Goal: Transaction & Acquisition: Obtain resource

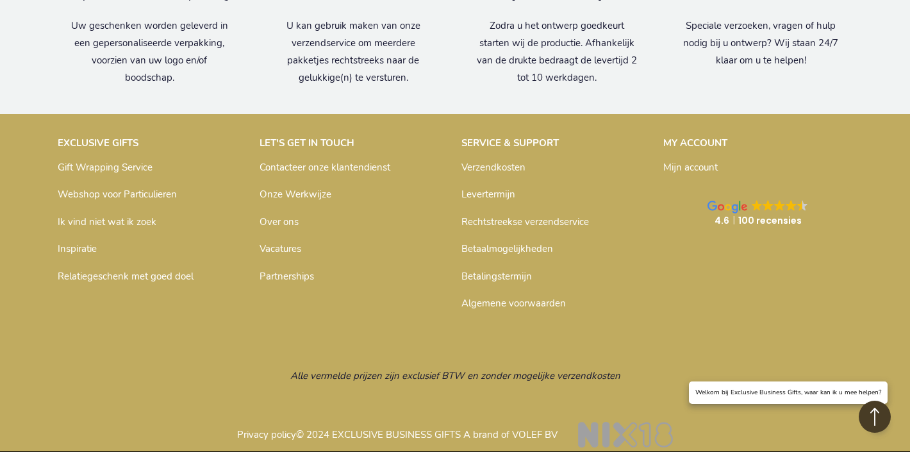
scroll to position [2610, 0]
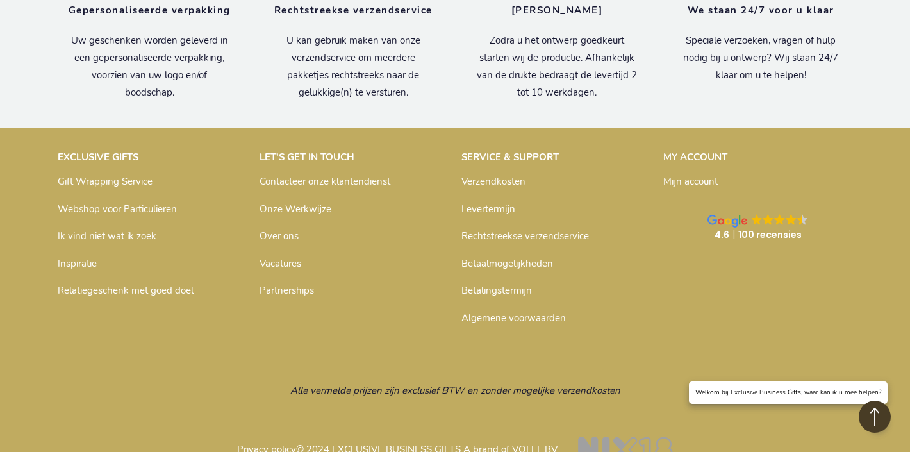
click at [138, 229] on link "Ik vind niet wat ik zoek" at bounding box center [107, 235] width 99 height 13
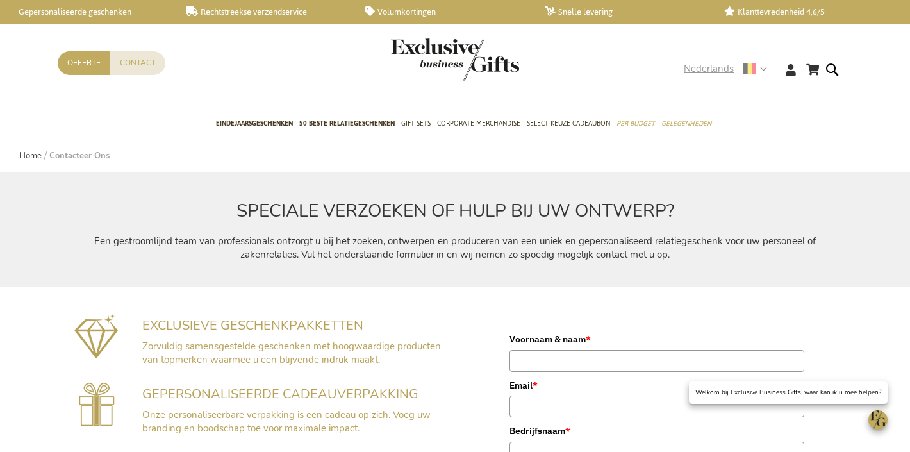
click at [712, 72] on span "Nederlands" at bounding box center [708, 68] width 50 height 15
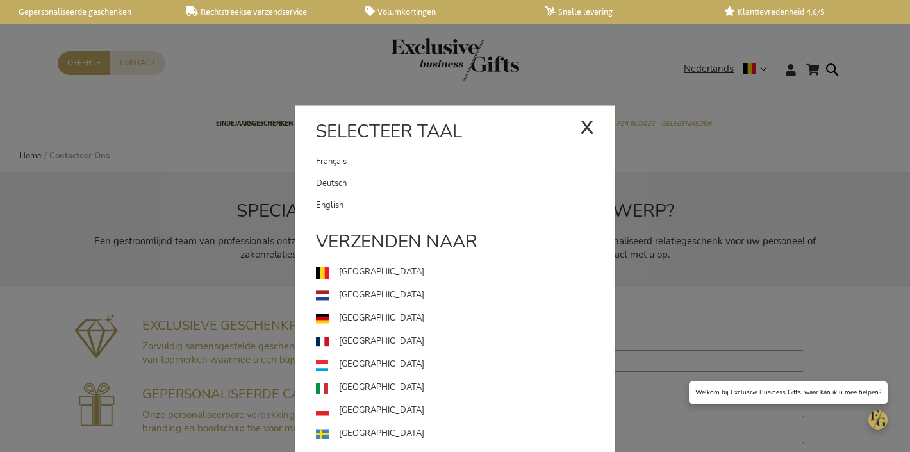
click at [352, 202] on link "English" at bounding box center [465, 205] width 298 height 22
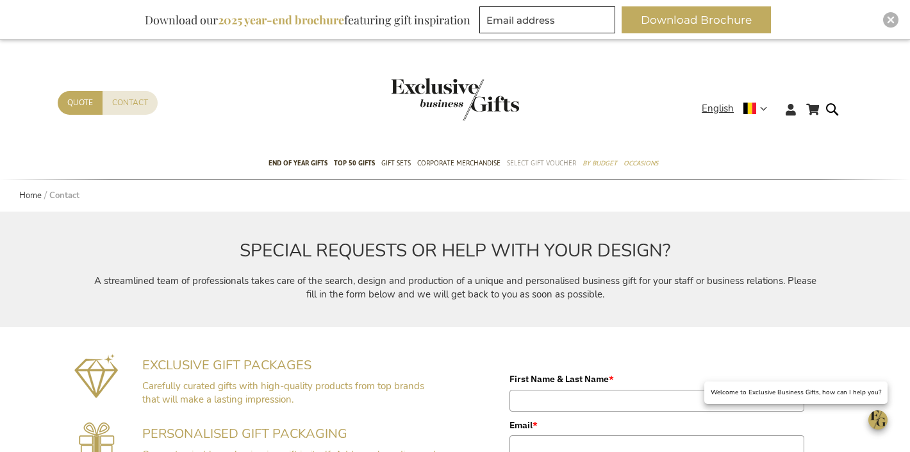
click at [532, 163] on span "Select Gift Voucher" at bounding box center [541, 162] width 69 height 13
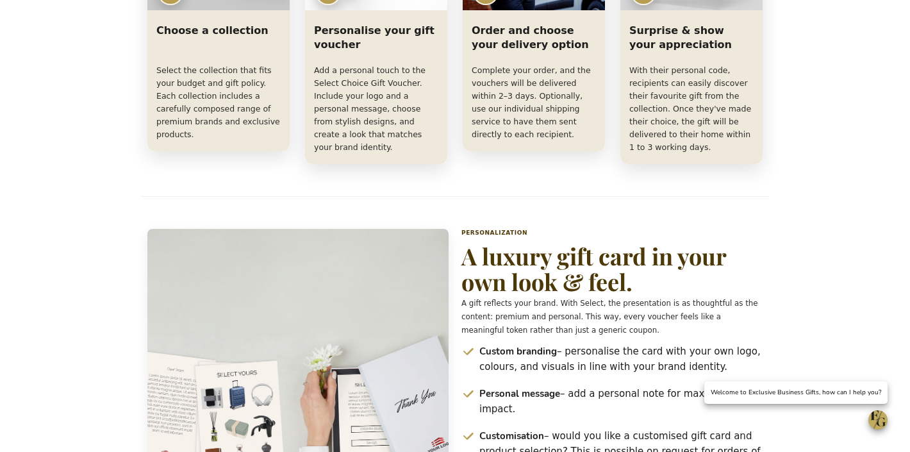
scroll to position [1011, 0]
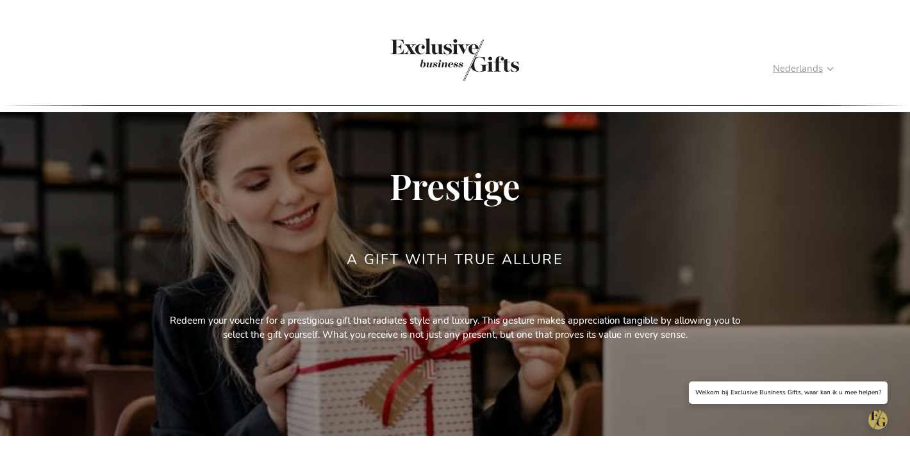
click at [772, 69] on span "Nederlands" at bounding box center [797, 68] width 50 height 15
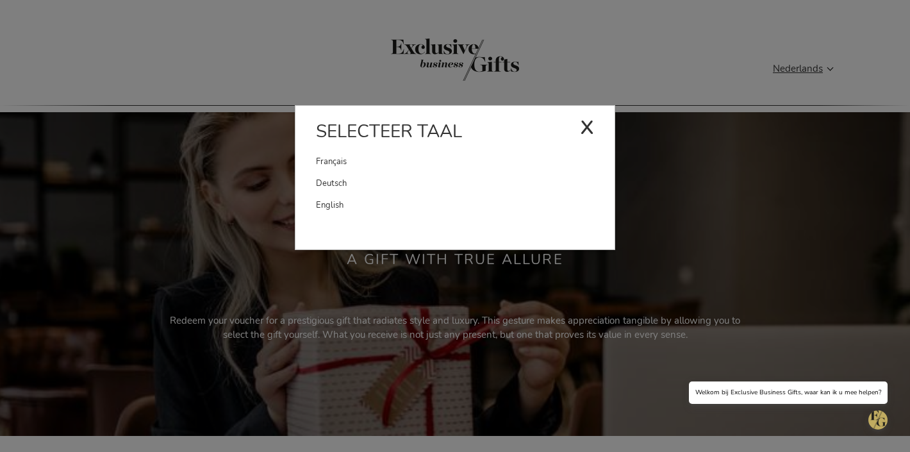
click at [452, 197] on link "English" at bounding box center [465, 205] width 298 height 22
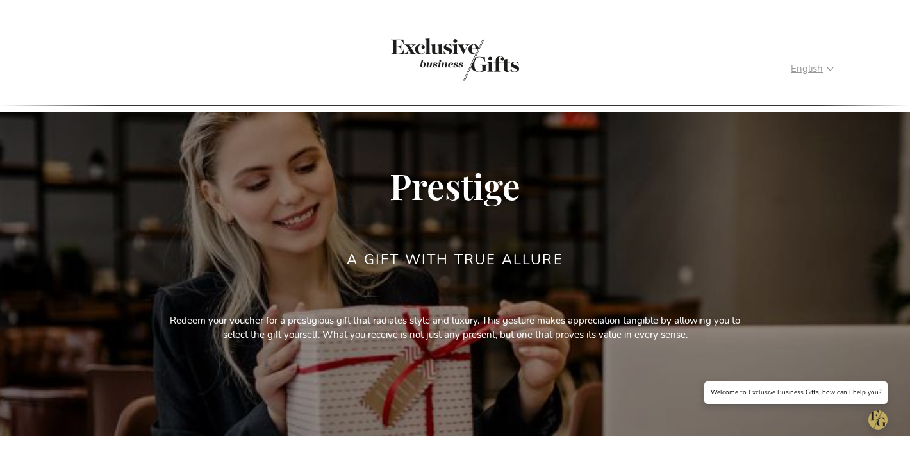
click at [790, 66] on span "English" at bounding box center [806, 68] width 32 height 15
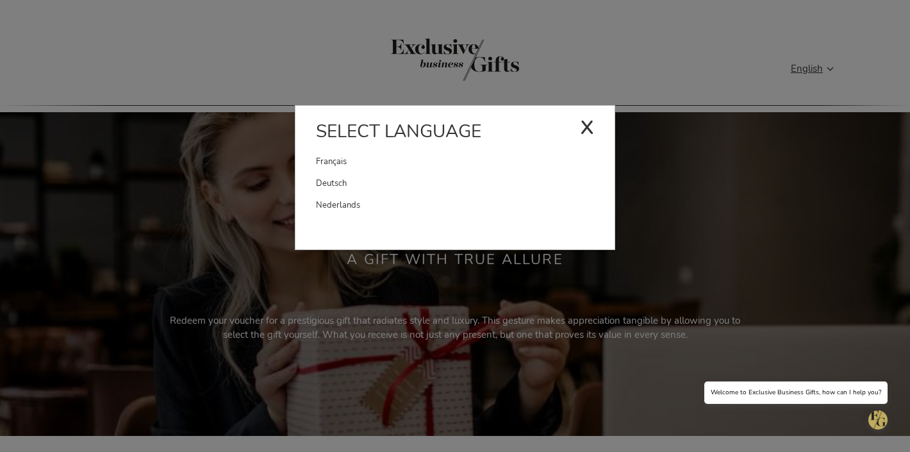
click at [467, 160] on link "Français" at bounding box center [448, 162] width 264 height 22
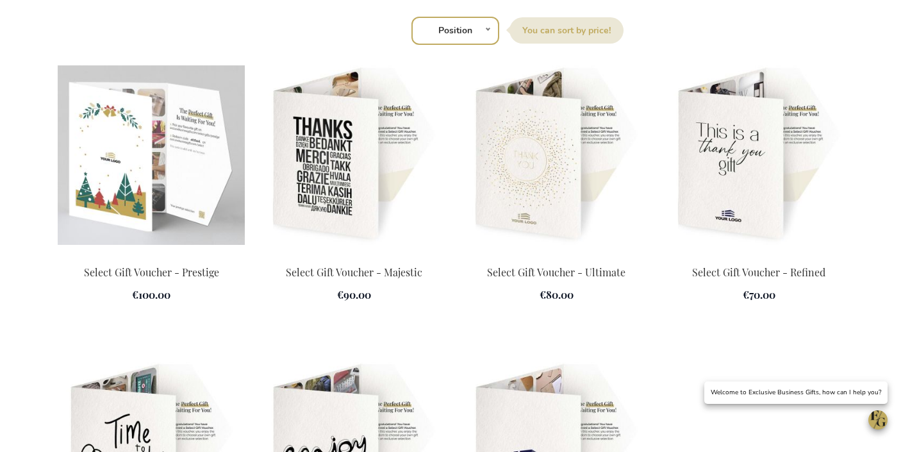
scroll to position [1790, 0]
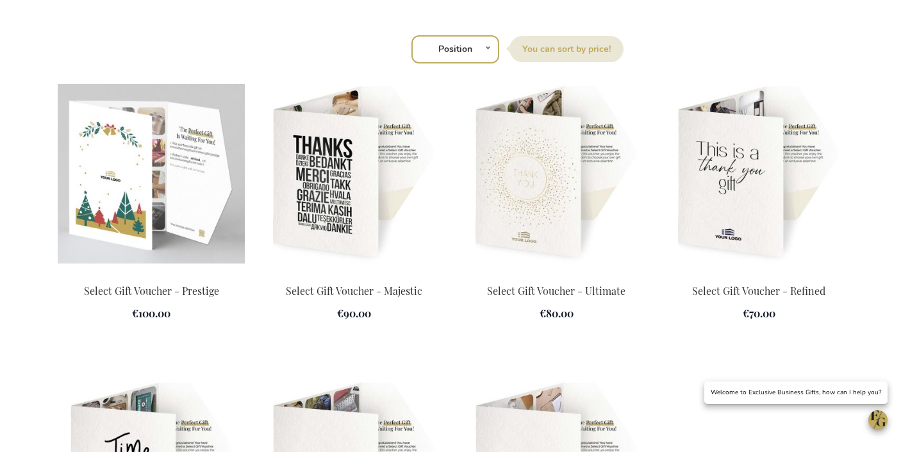
click at [156, 135] on img at bounding box center [151, 173] width 187 height 179
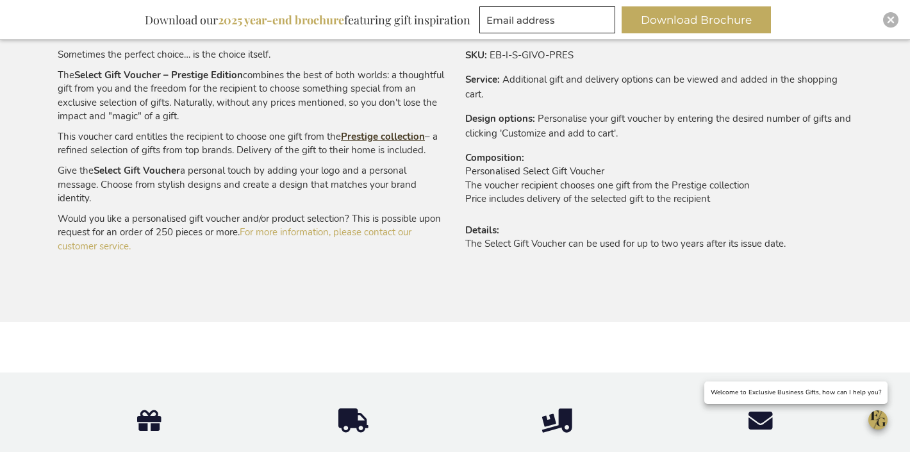
click at [386, 138] on link "Prestige collection" at bounding box center [383, 136] width 84 height 13
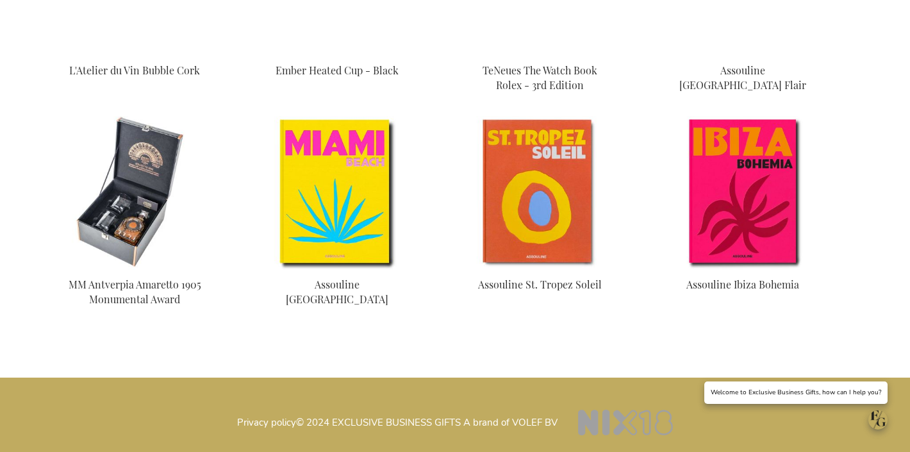
scroll to position [2363, 0]
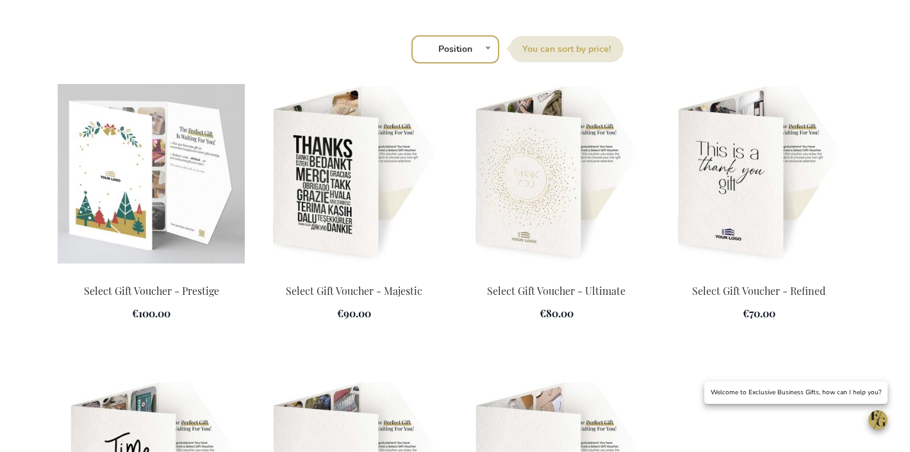
click at [165, 108] on img at bounding box center [151, 173] width 187 height 179
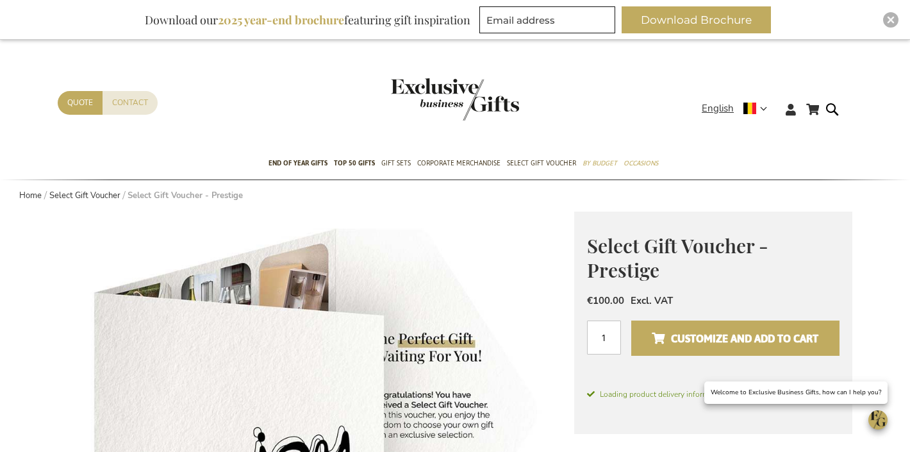
click at [735, 338] on span "Customize and add to cart" at bounding box center [734, 338] width 167 height 20
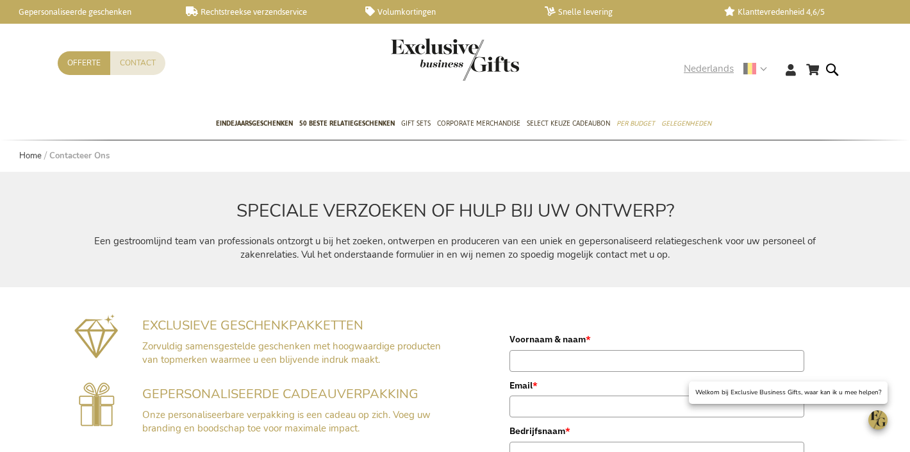
click at [699, 78] on div "Nederlands x Selecteer taal Français Deutsch" at bounding box center [729, 70] width 92 height 19
click at [704, 74] on span "Nederlands" at bounding box center [708, 68] width 50 height 15
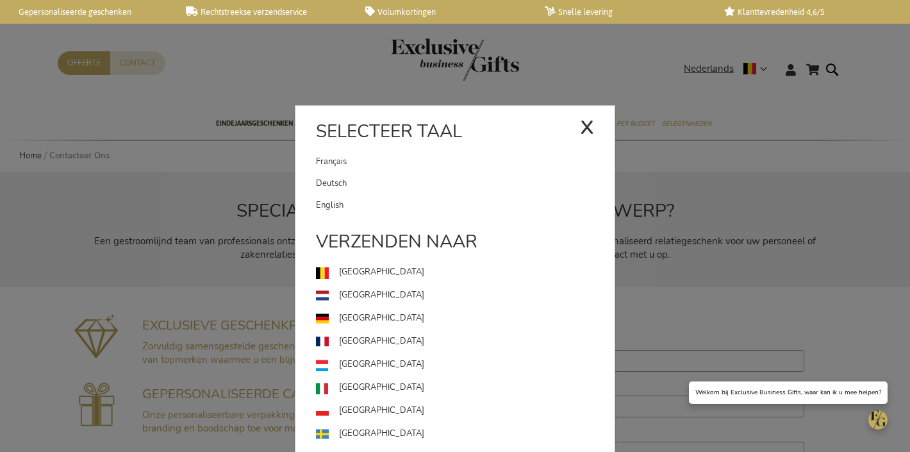
click at [405, 168] on link "Français" at bounding box center [448, 162] width 264 height 22
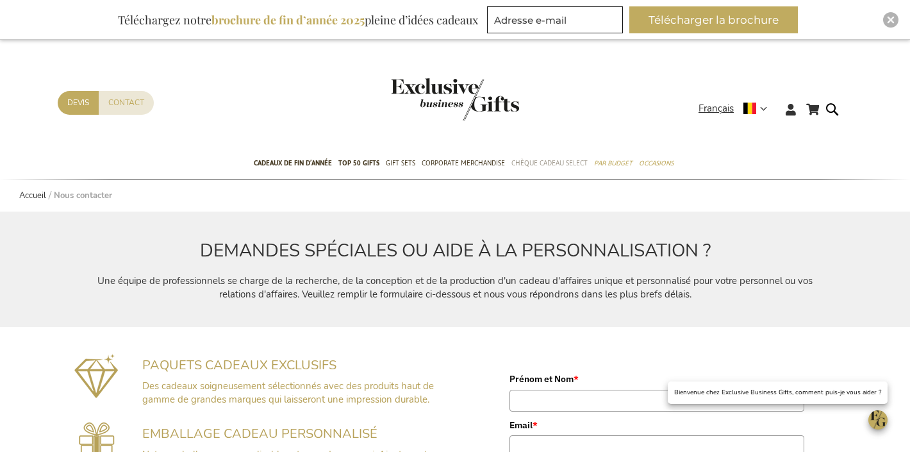
click at [543, 158] on span "Chèque Cadeau Select" at bounding box center [549, 162] width 76 height 13
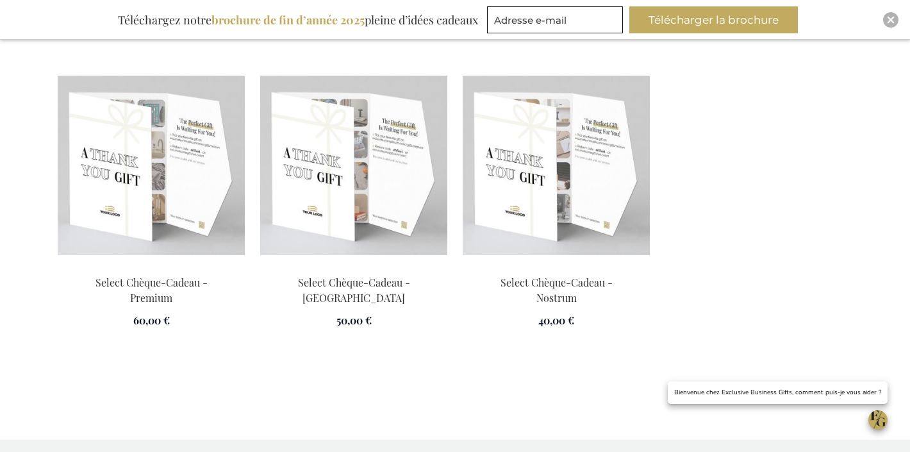
scroll to position [2006, 0]
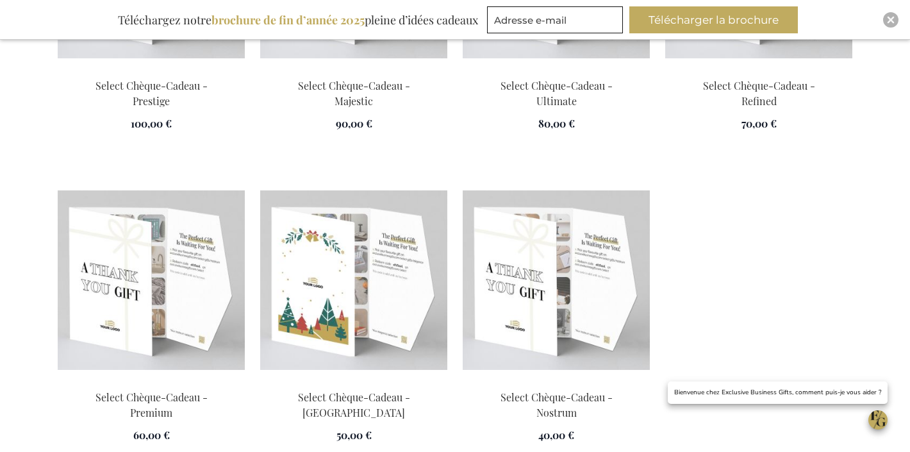
click at [360, 222] on img at bounding box center [353, 279] width 187 height 179
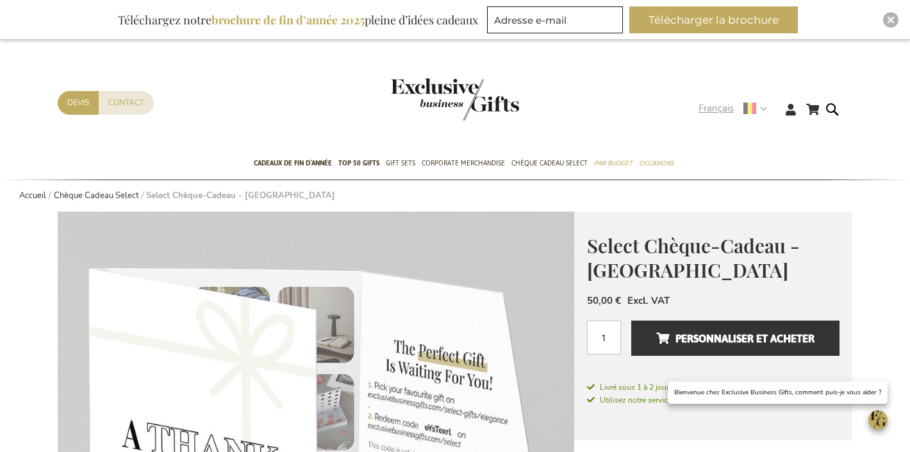
click at [713, 108] on span "Français" at bounding box center [715, 108] width 35 height 15
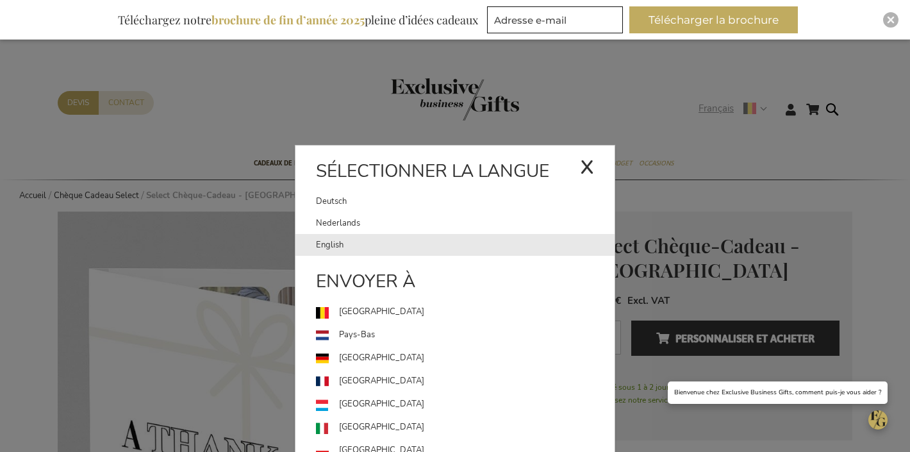
click at [470, 238] on link "English" at bounding box center [465, 245] width 298 height 22
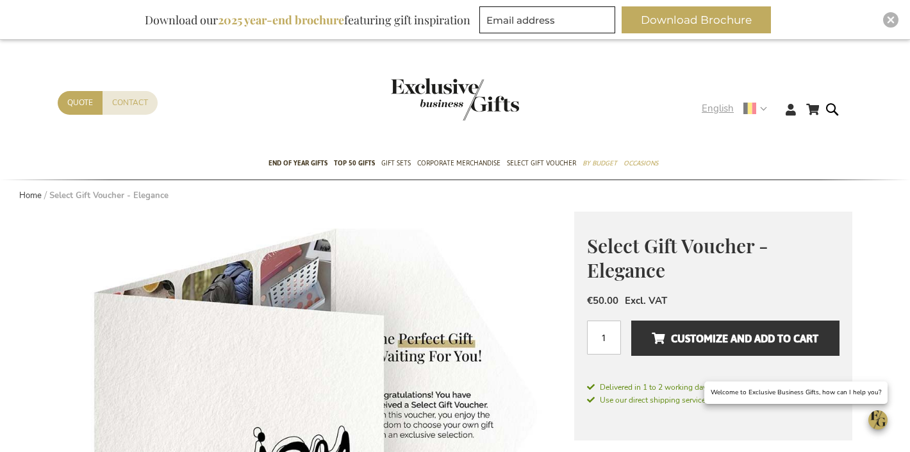
click at [719, 104] on span "English" at bounding box center [717, 108] width 32 height 15
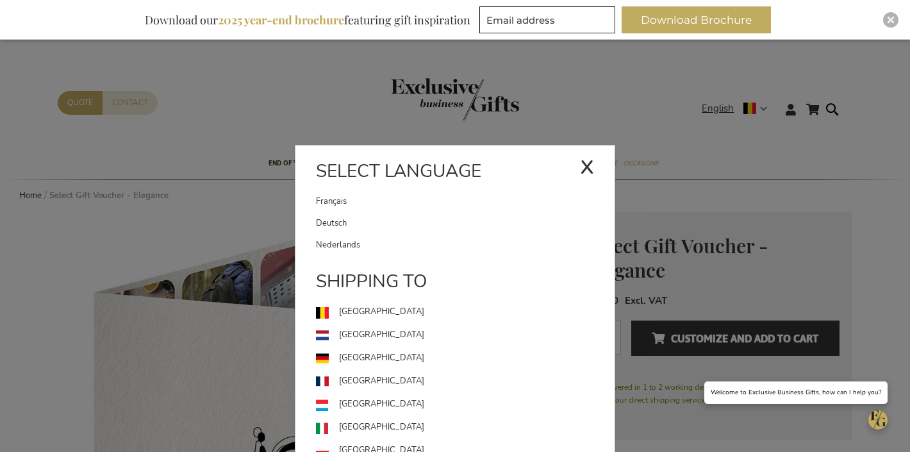
drag, startPoint x: 466, startPoint y: 195, endPoint x: 480, endPoint y: 192, distance: 13.8
click at [466, 195] on link "Français" at bounding box center [448, 201] width 264 height 22
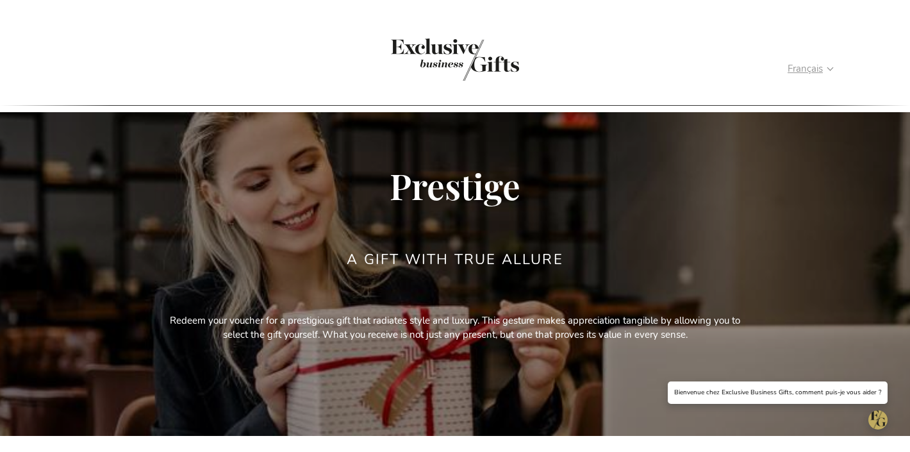
click at [787, 69] on span "Français" at bounding box center [804, 68] width 35 height 15
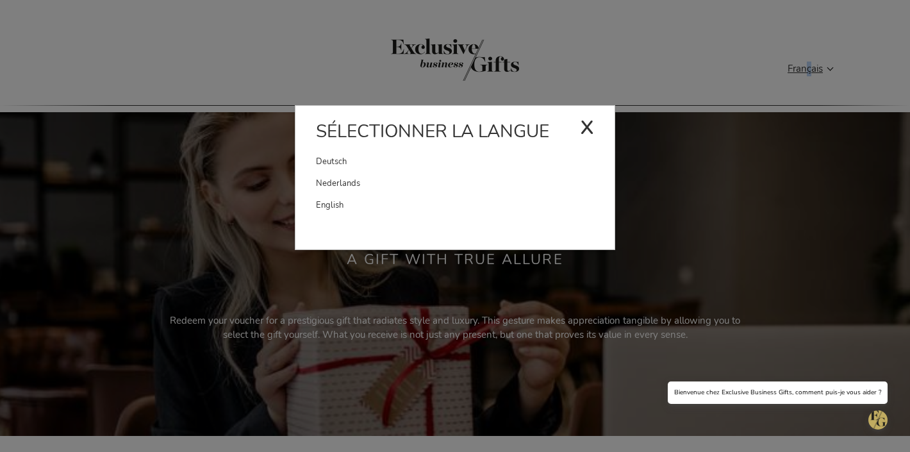
click at [406, 165] on link "Deutsch" at bounding box center [448, 162] width 264 height 22
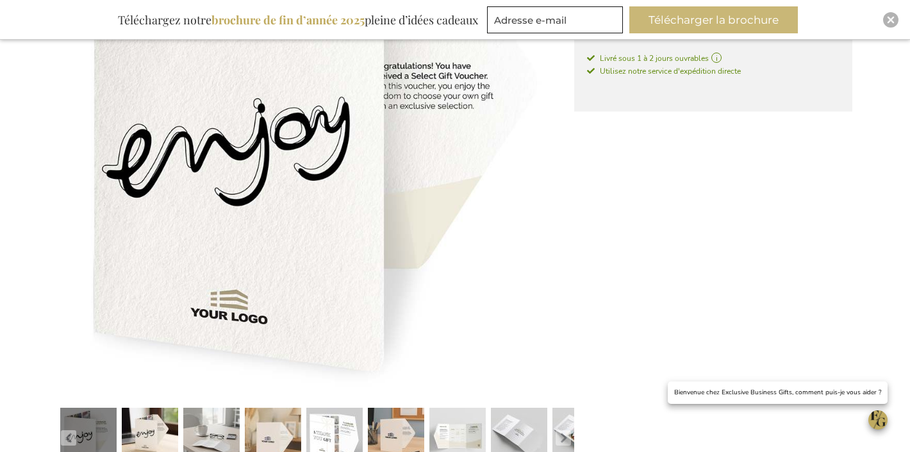
scroll to position [84, 0]
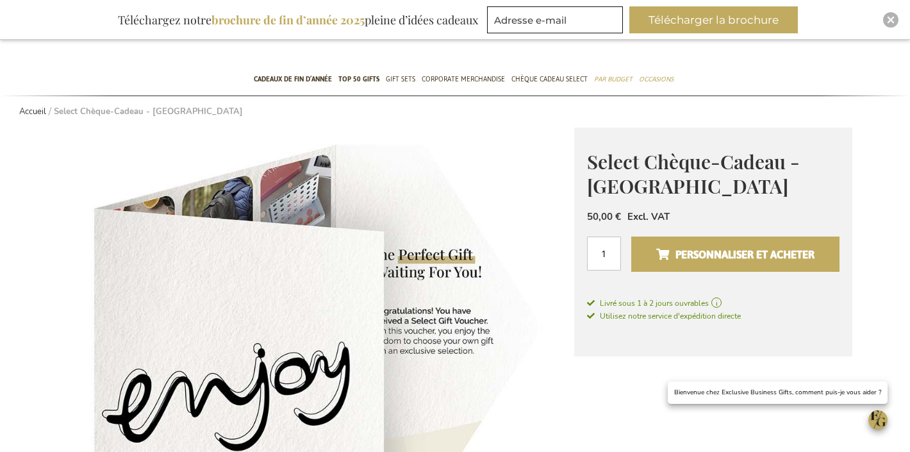
click at [729, 249] on span "Personnaliser et acheter" at bounding box center [735, 254] width 158 height 20
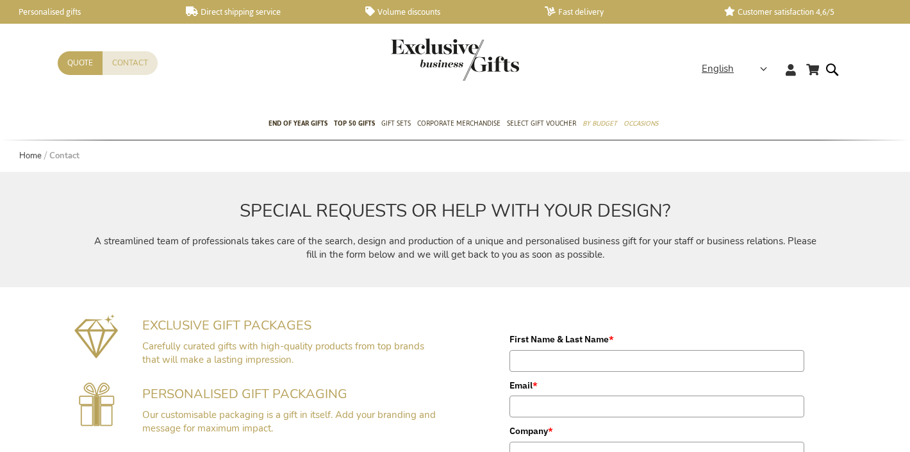
click at [722, 26] on header "My Cart Skip to Content Contact Quote Language English x Select language França…" at bounding box center [455, 54] width 910 height 108
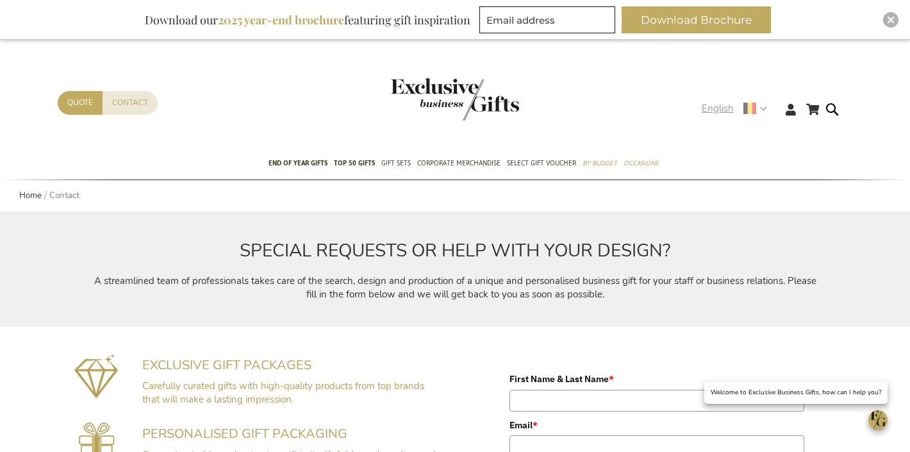
click at [724, 108] on span "English" at bounding box center [717, 108] width 32 height 15
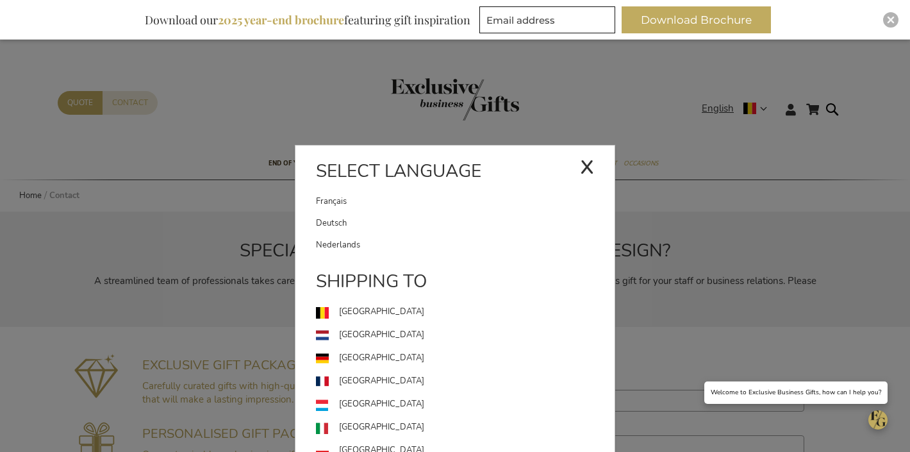
drag, startPoint x: 399, startPoint y: 218, endPoint x: 401, endPoint y: 185, distance: 33.4
click at [399, 218] on link "Deutsch" at bounding box center [465, 223] width 298 height 22
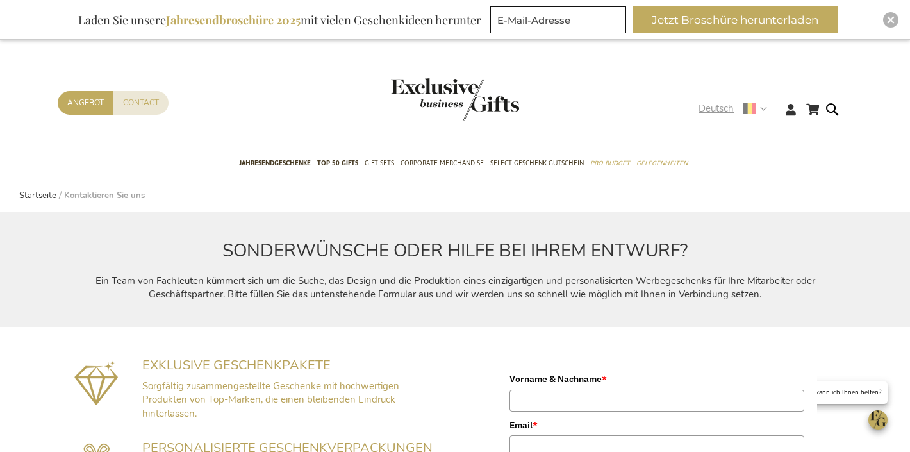
click at [726, 115] on span "Deutsch" at bounding box center [715, 108] width 35 height 15
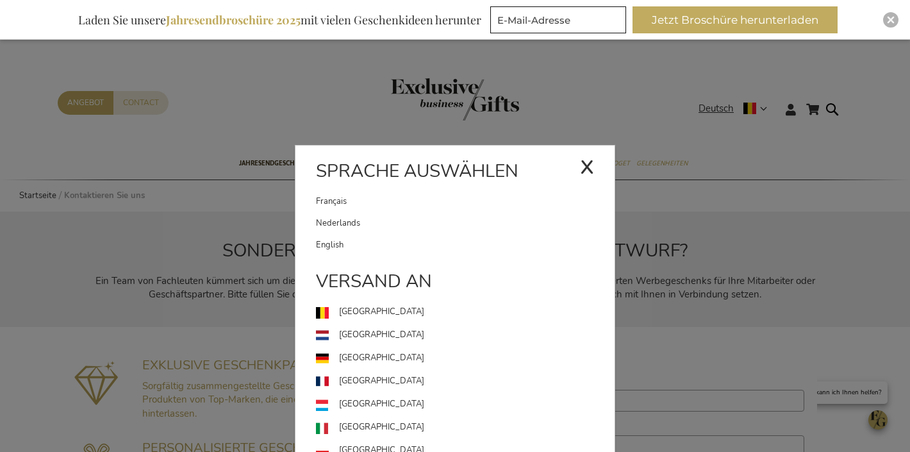
drag, startPoint x: 429, startPoint y: 227, endPoint x: 423, endPoint y: 167, distance: 61.1
click at [429, 227] on link "Nederlands" at bounding box center [465, 223] width 298 height 22
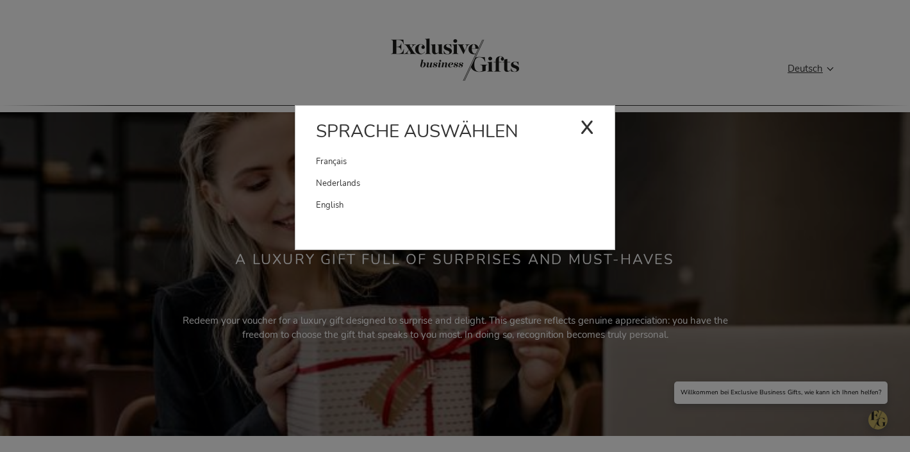
click at [437, 197] on link "English" at bounding box center [465, 205] width 298 height 22
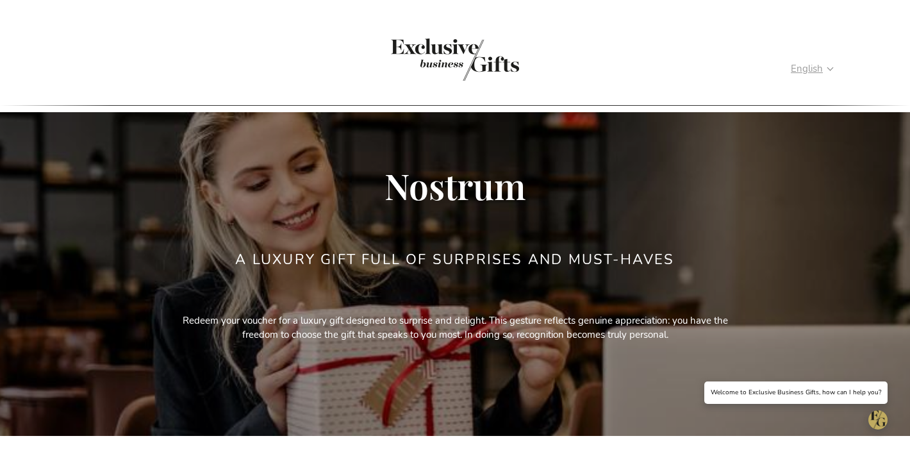
click at [790, 66] on span "English" at bounding box center [806, 68] width 32 height 15
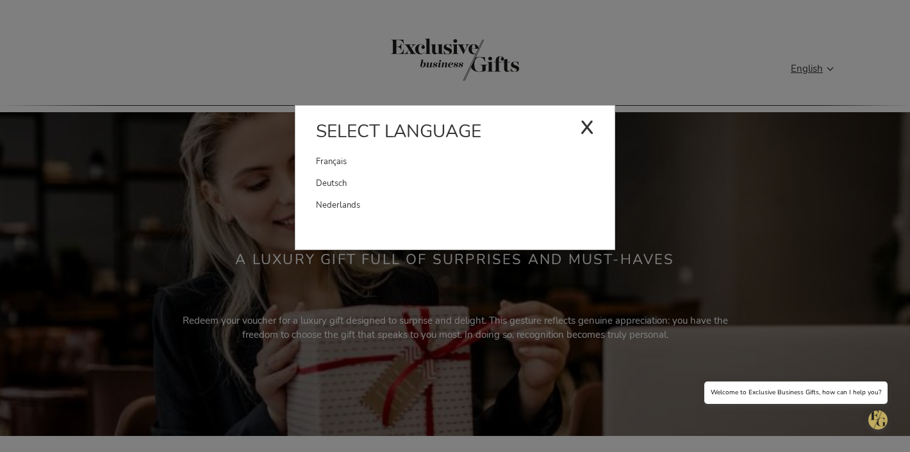
click at [352, 197] on link "Nederlands" at bounding box center [465, 205] width 298 height 22
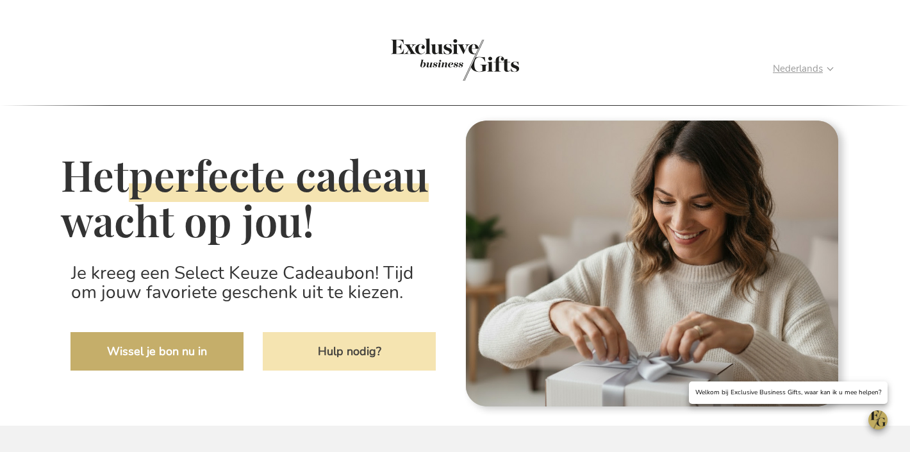
click at [772, 67] on span "Nederlands" at bounding box center [797, 68] width 50 height 15
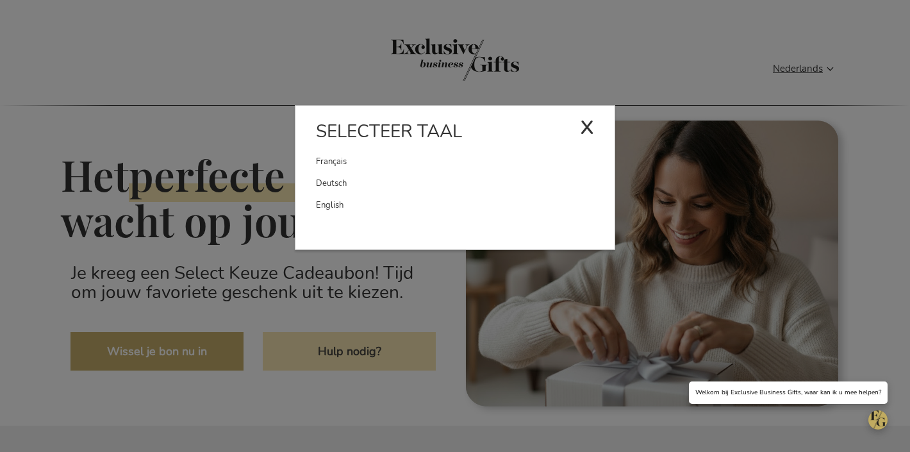
click at [343, 185] on link "Deutsch" at bounding box center [465, 183] width 298 height 22
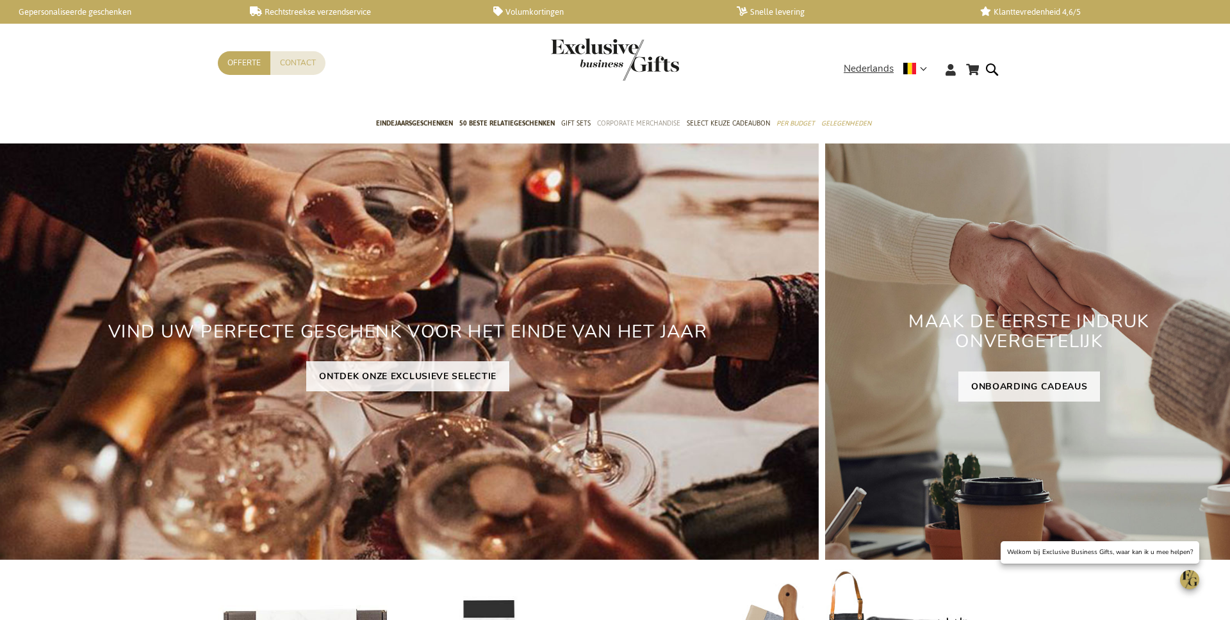
drag, startPoint x: 707, startPoint y: 121, endPoint x: 667, endPoint y: 119, distance: 39.8
click at [707, 122] on span "Select Keuze Cadeaubon" at bounding box center [728, 123] width 83 height 13
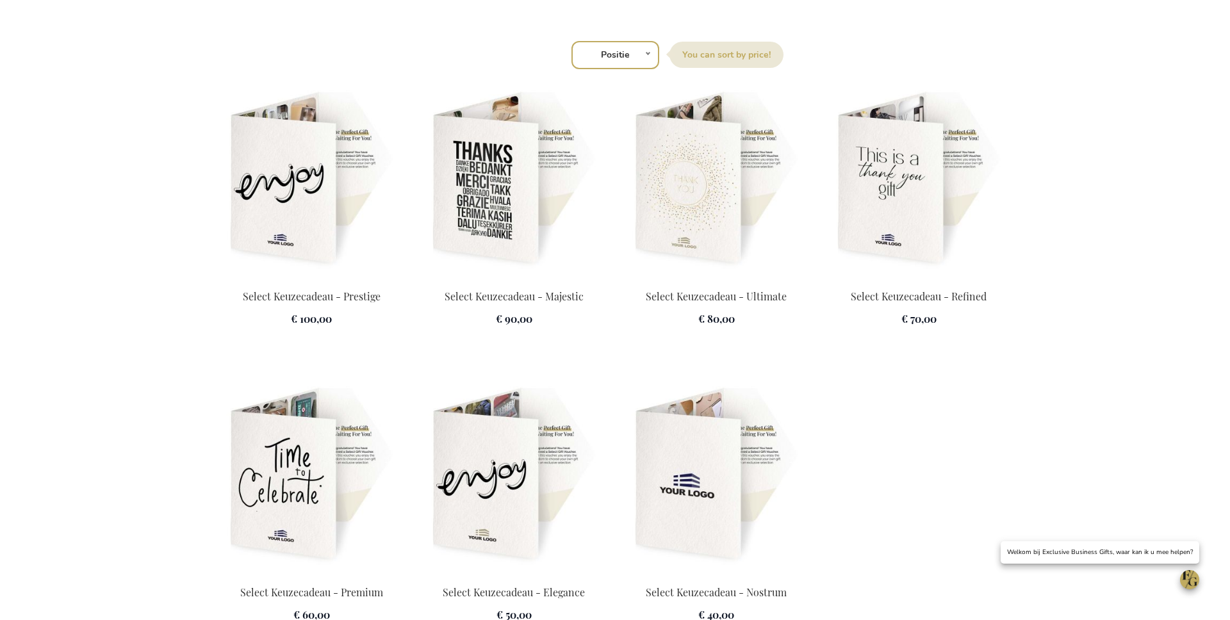
scroll to position [1751, 0]
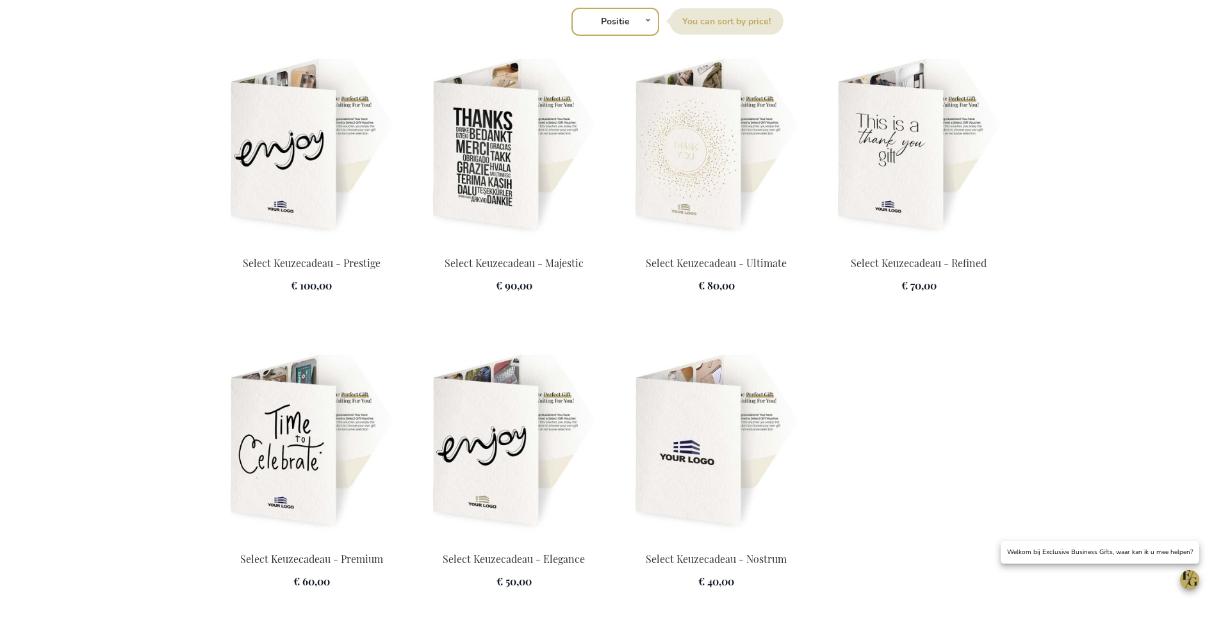
click at [735, 215] on img at bounding box center [716, 145] width 187 height 179
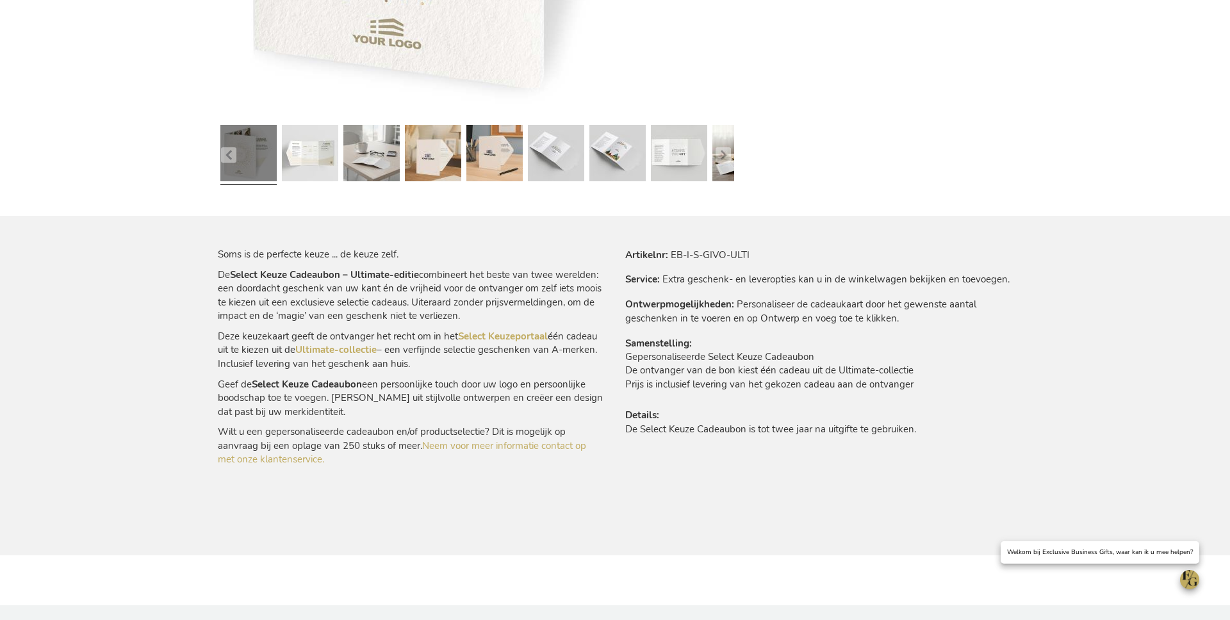
scroll to position [613, 0]
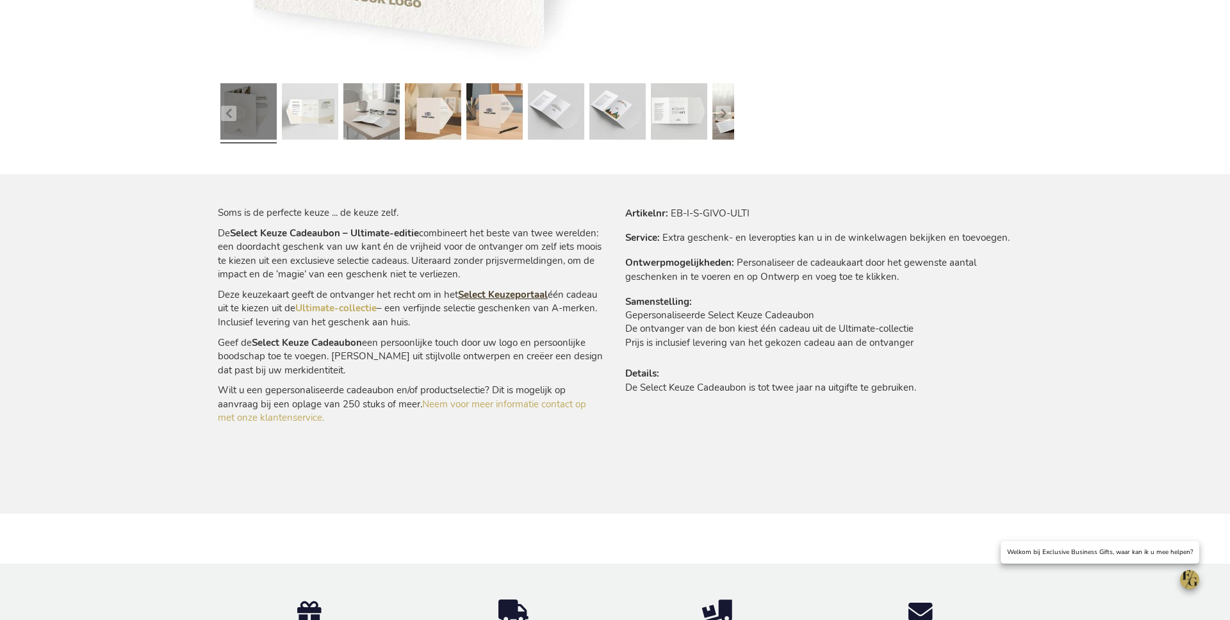
click at [493, 293] on link "Select Keuzeportaal" at bounding box center [503, 294] width 90 height 13
click at [368, 307] on link "Ultimate-collectie" at bounding box center [335, 308] width 81 height 13
click at [513, 402] on link "Neem voor meer informatie contact op met onze klantenservice." at bounding box center [402, 411] width 368 height 26
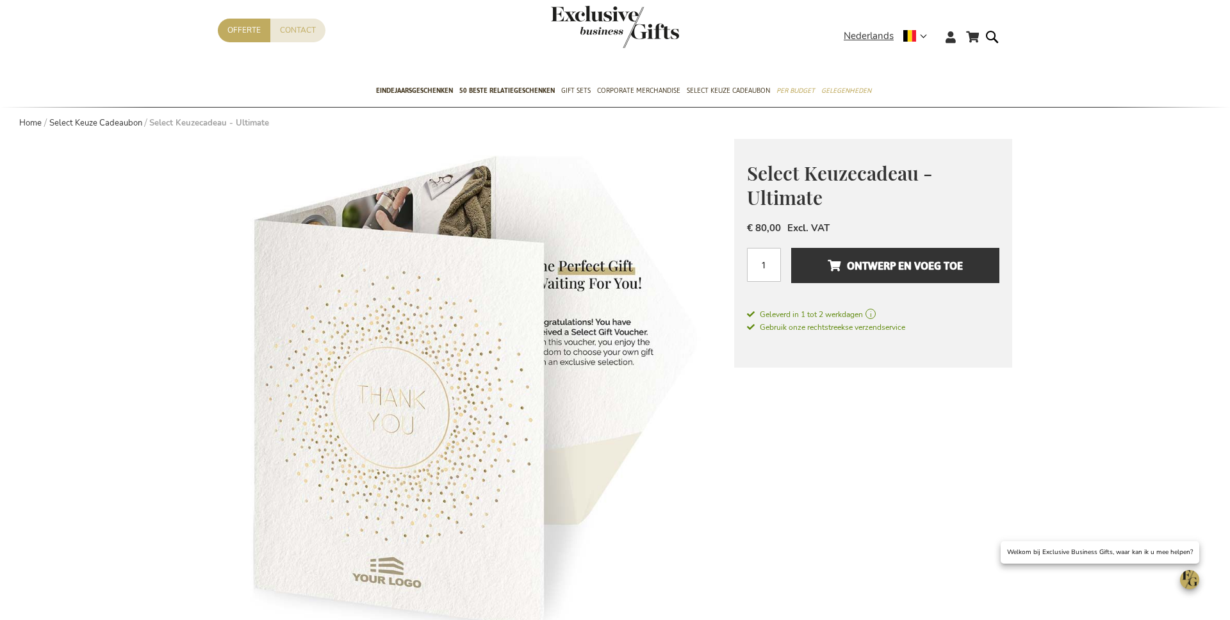
scroll to position [0, 0]
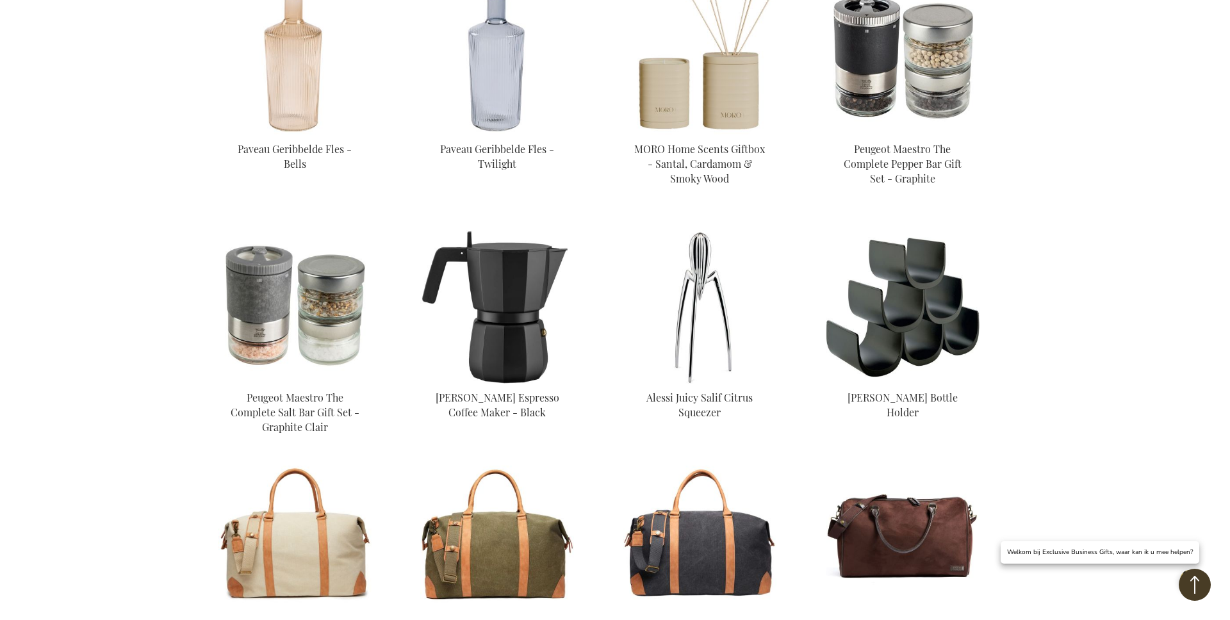
scroll to position [760, 0]
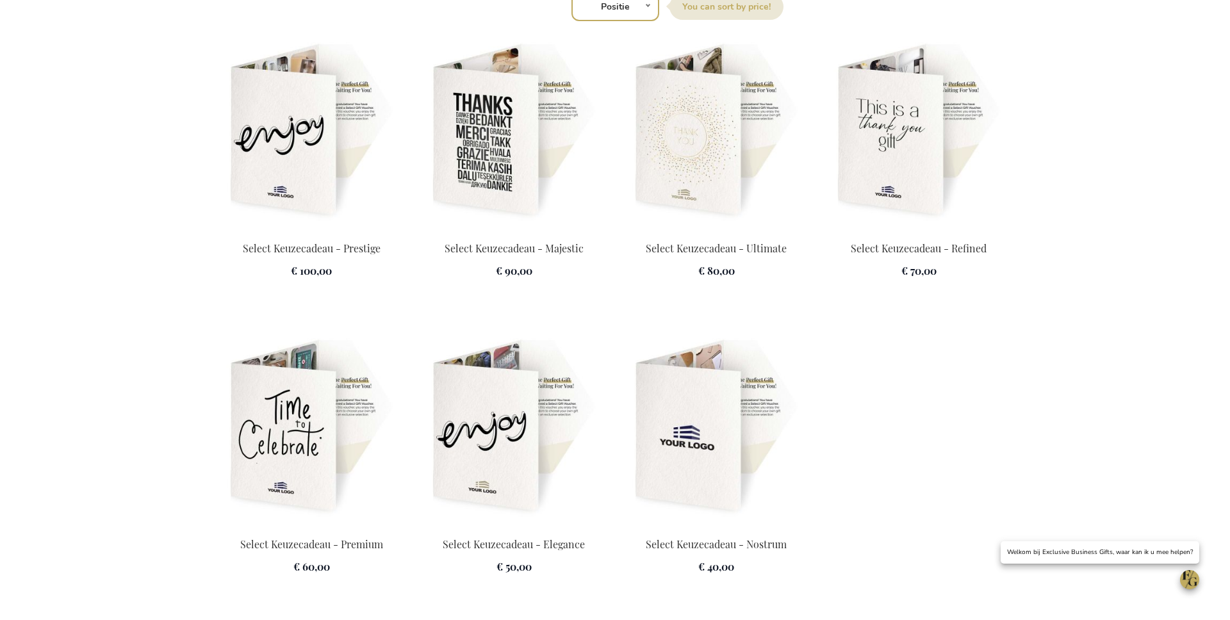
scroll to position [1763, 0]
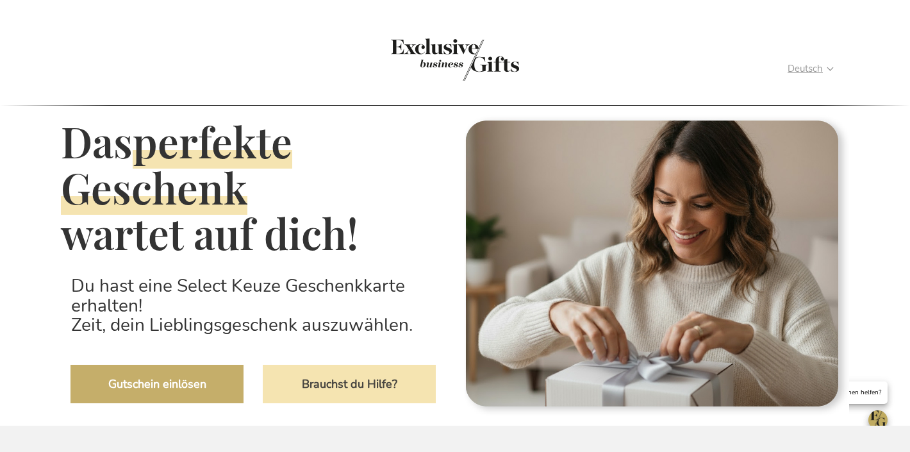
click at [787, 66] on span "Deutsch" at bounding box center [804, 68] width 35 height 15
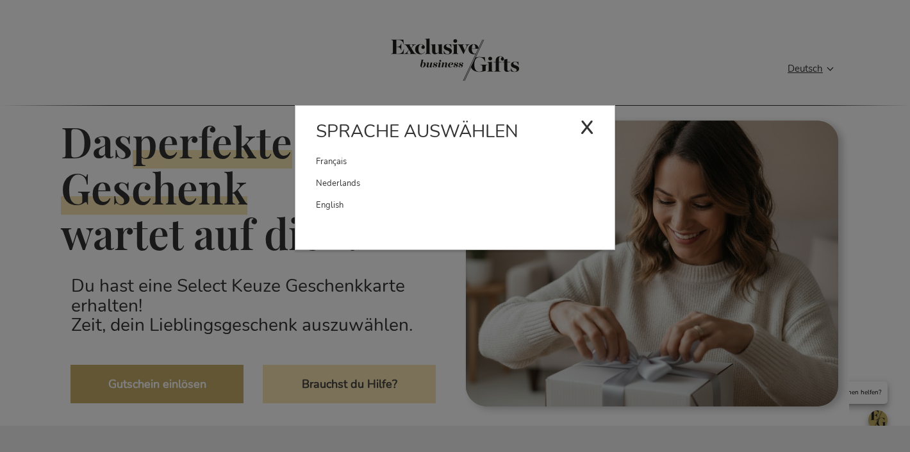
click at [407, 164] on link "Français" at bounding box center [448, 162] width 264 height 22
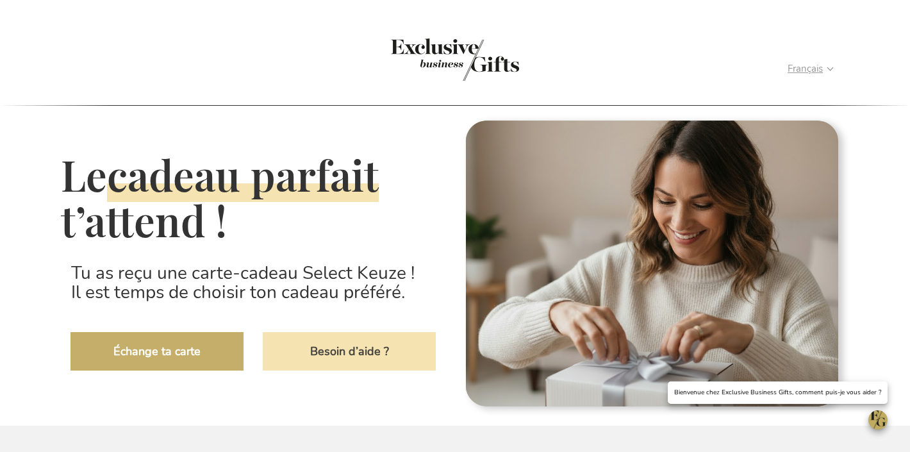
click at [787, 72] on span "Français" at bounding box center [804, 68] width 35 height 15
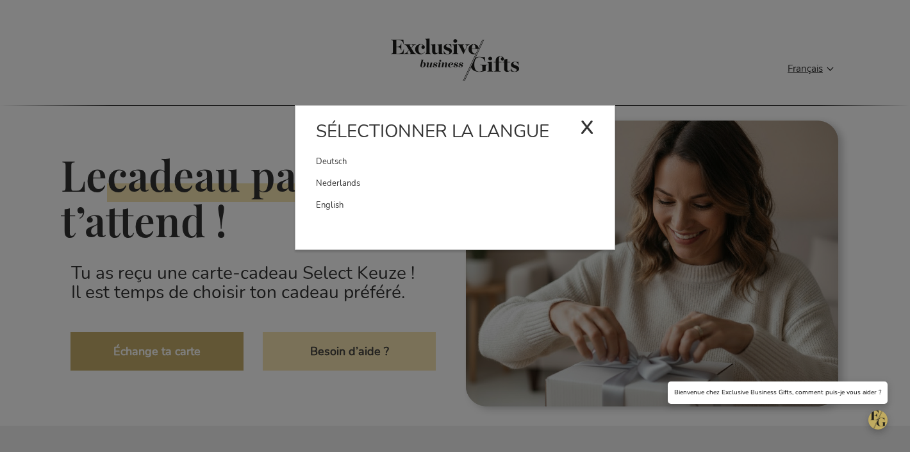
click at [388, 198] on link "English" at bounding box center [465, 205] width 298 height 22
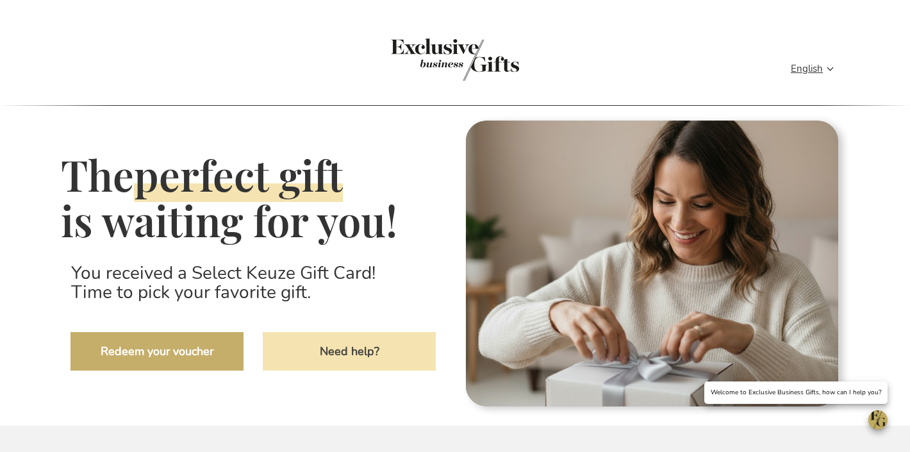
click at [0, 0] on span "Select Gift Voucher" at bounding box center [0, 0] width 0 height 0
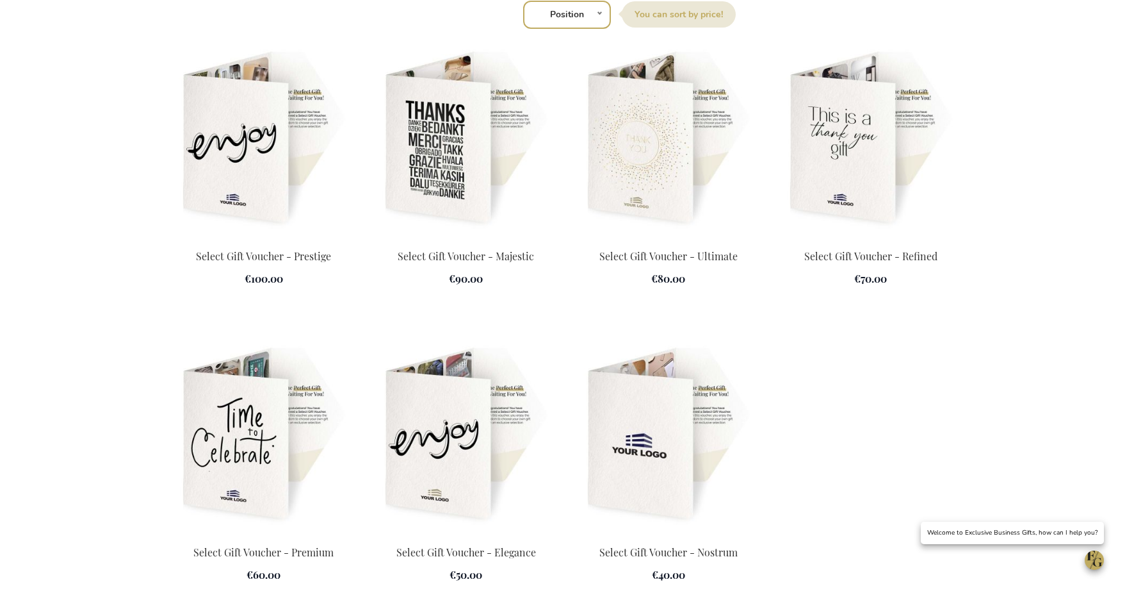
scroll to position [1926, 0]
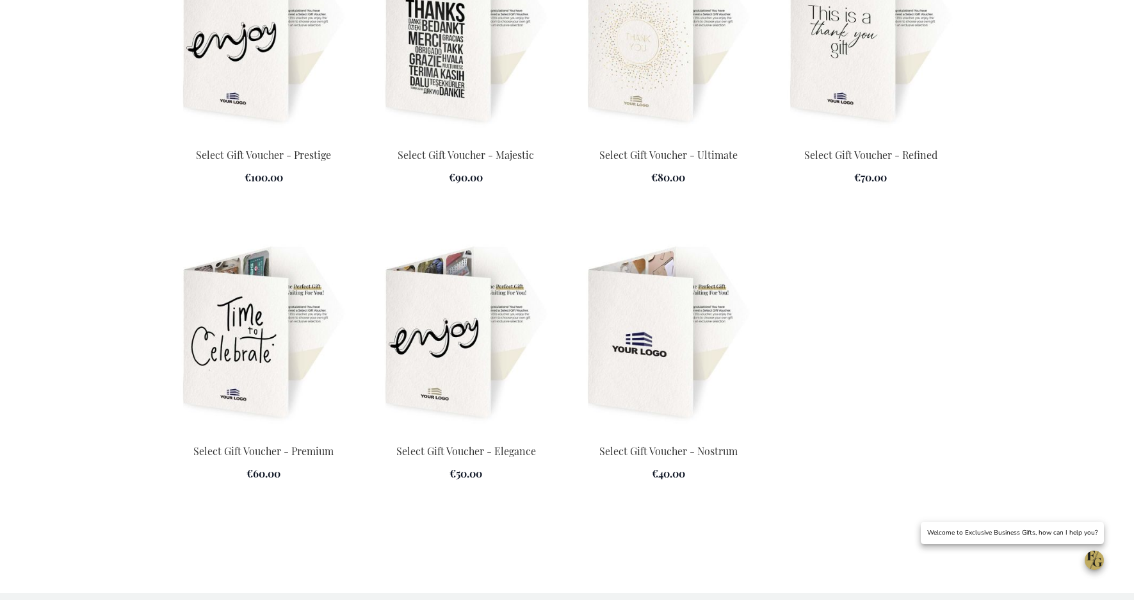
click at [494, 313] on img at bounding box center [466, 333] width 187 height 179
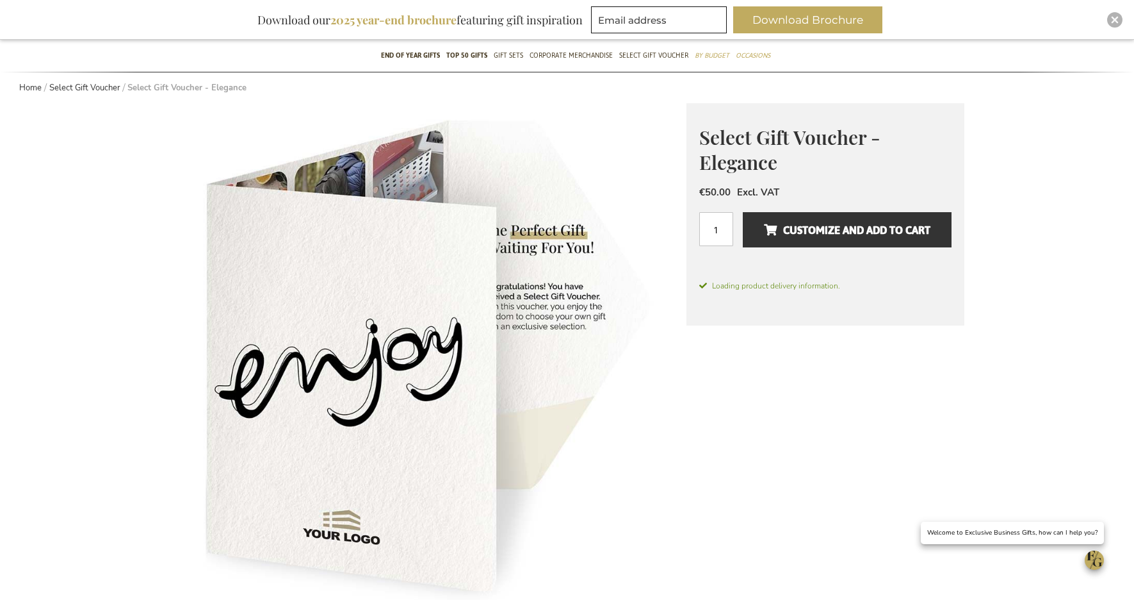
scroll to position [88, 0]
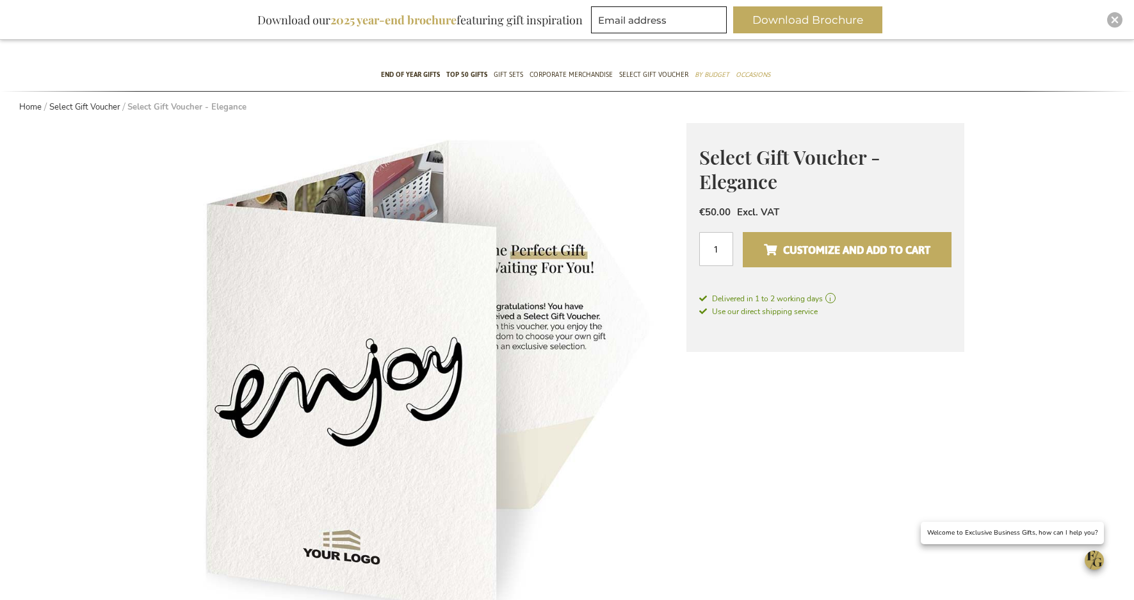
click at [842, 238] on button "Customize and add to cart" at bounding box center [847, 249] width 208 height 35
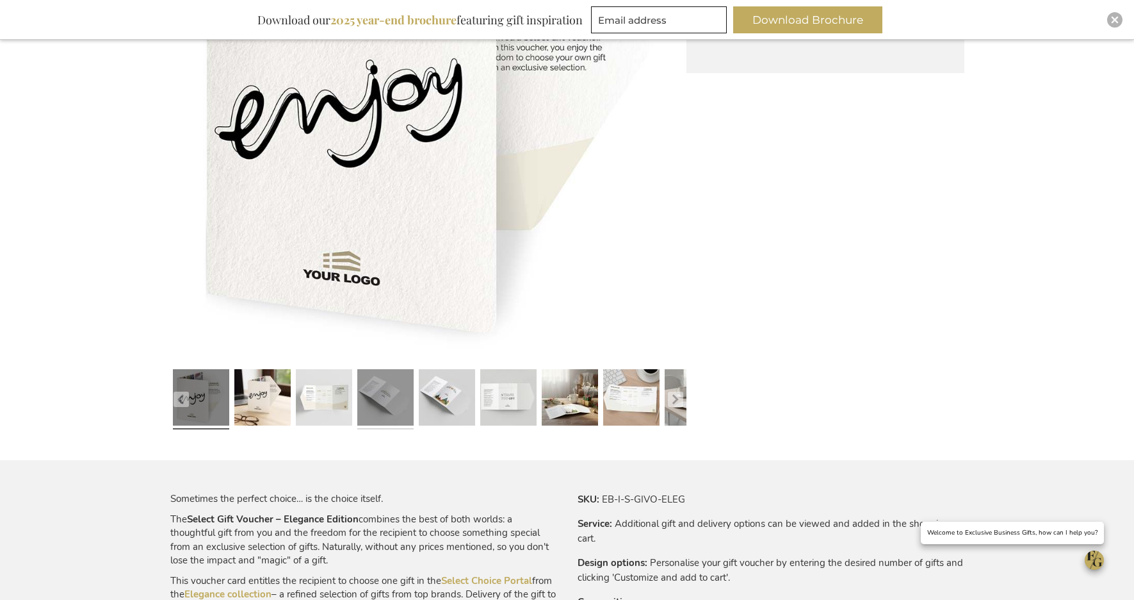
scroll to position [631, 0]
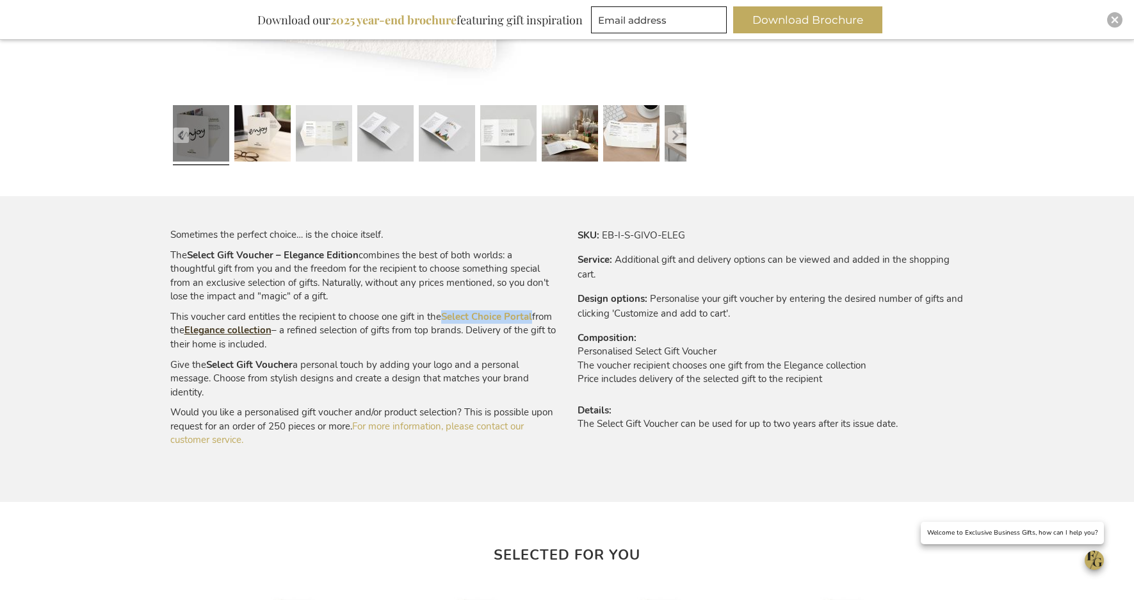
click at [272, 330] on link "Elegance collection" at bounding box center [227, 329] width 87 height 13
click at [491, 425] on link "For more information, please contact our customer service." at bounding box center [347, 433] width 354 height 26
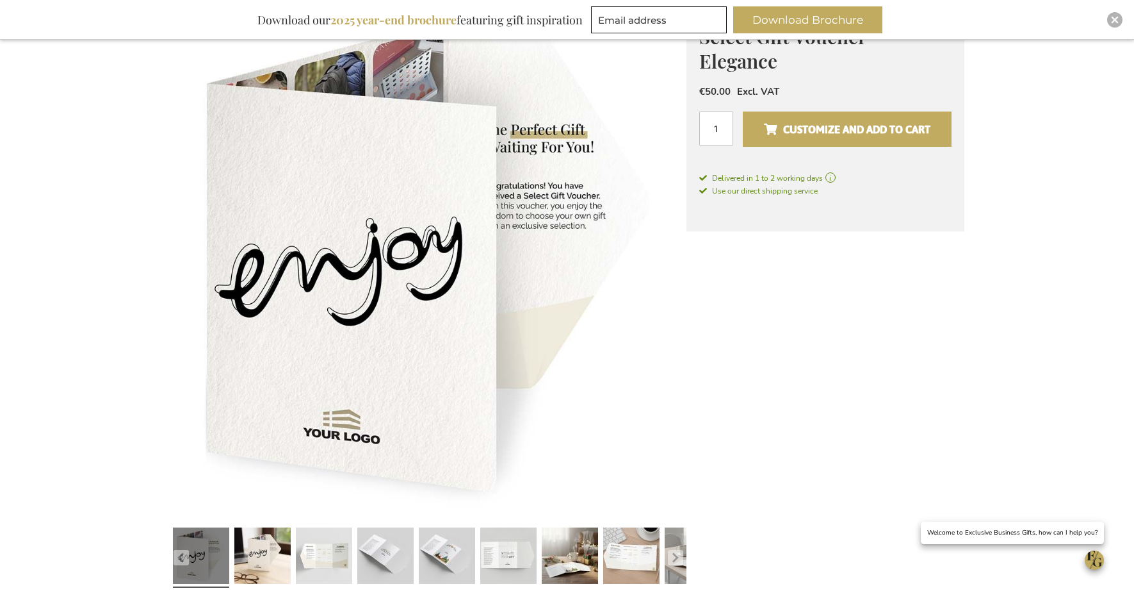
scroll to position [0, 0]
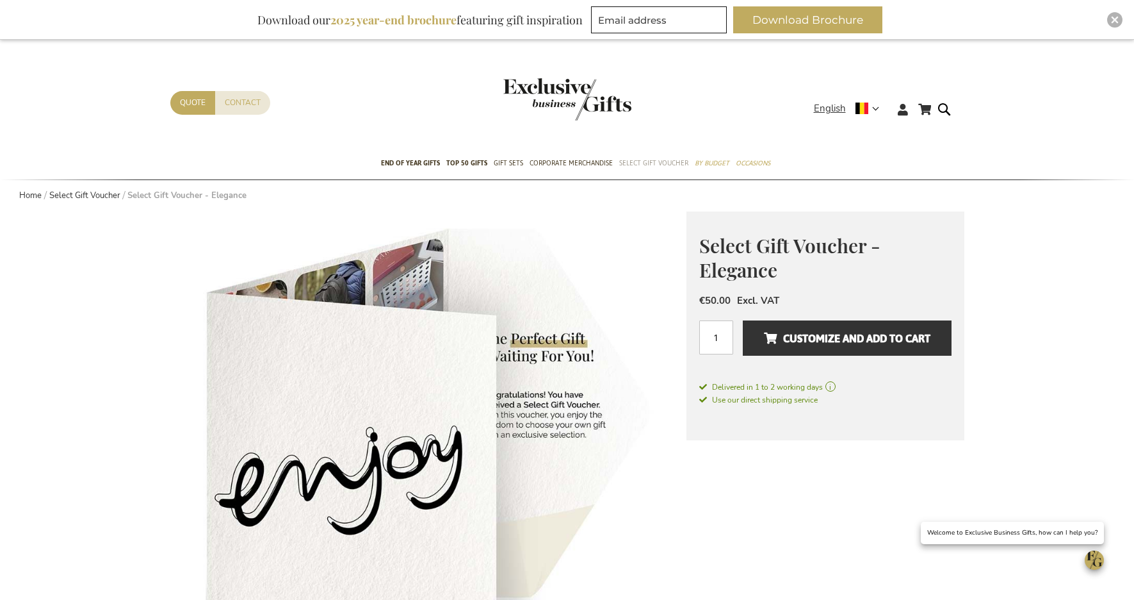
click at [661, 159] on span "Select Gift Voucher" at bounding box center [653, 162] width 69 height 13
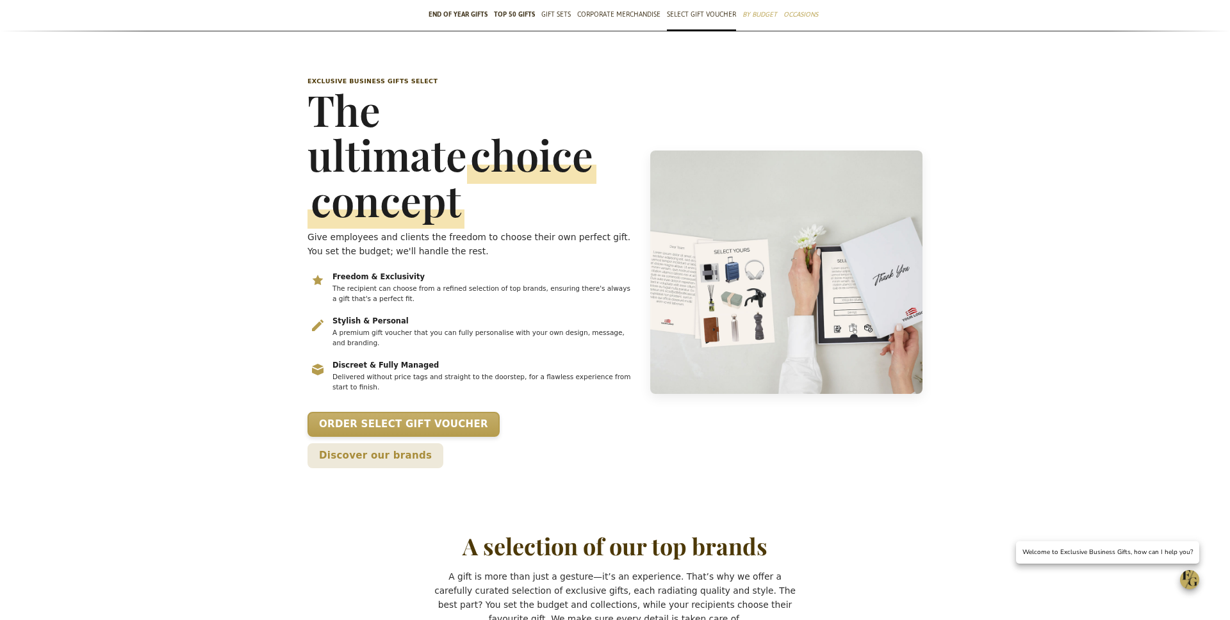
scroll to position [104, 0]
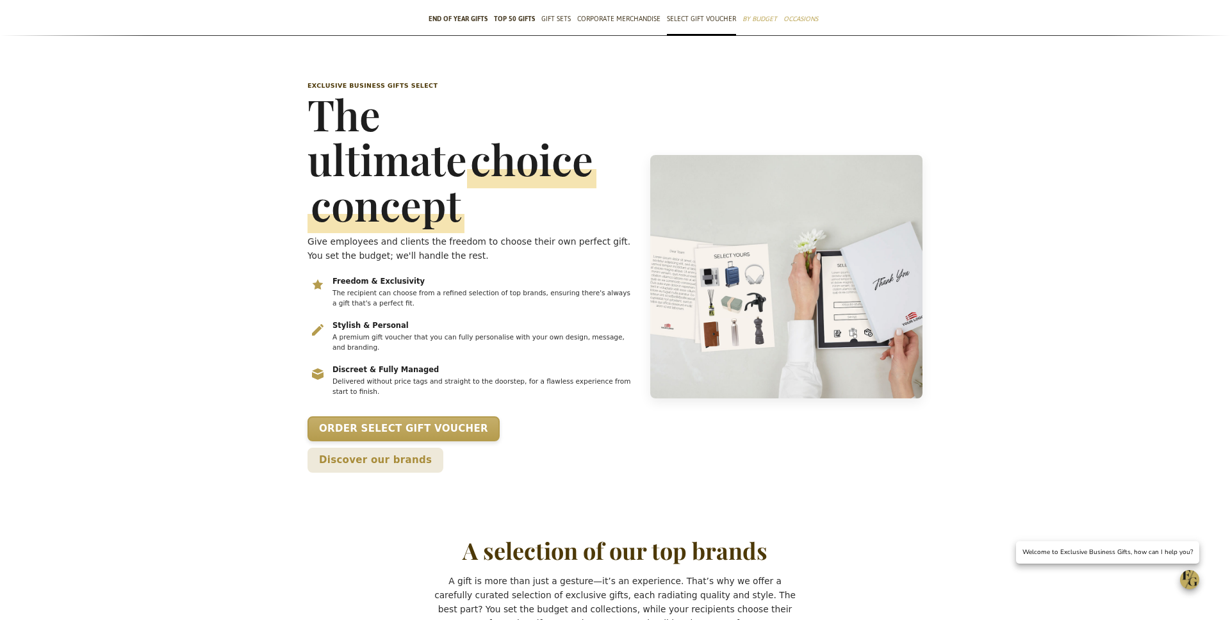
click at [741, 221] on img "Select keuzeconcept" at bounding box center [786, 276] width 272 height 243
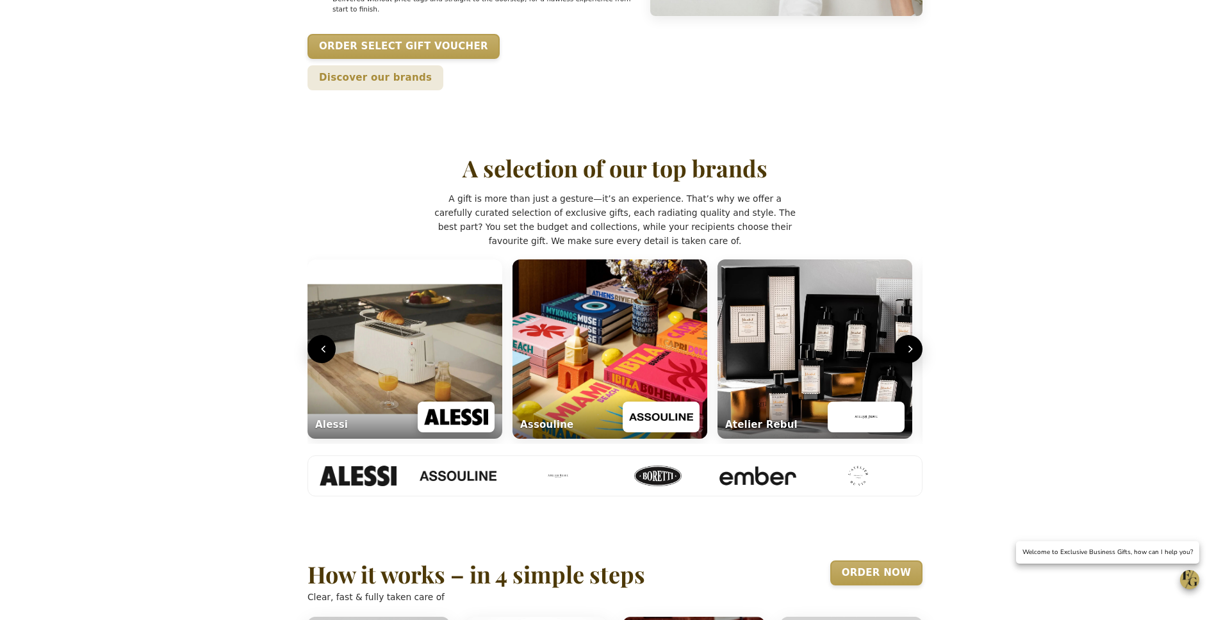
scroll to position [0, 0]
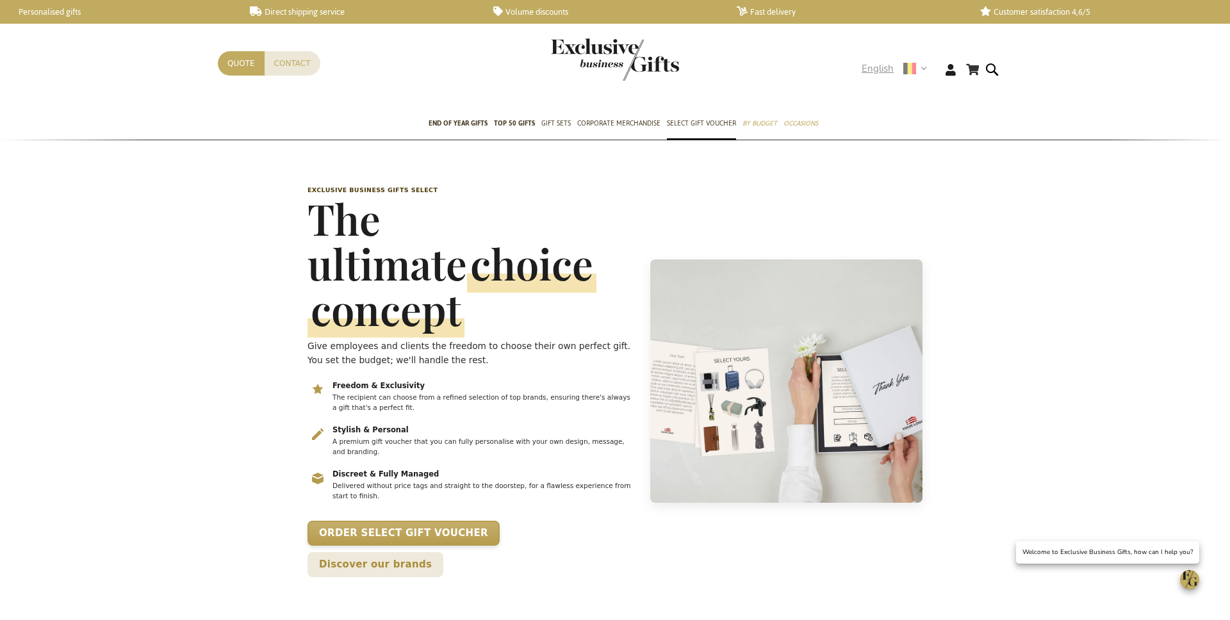
click at [872, 70] on span "English" at bounding box center [878, 68] width 32 height 15
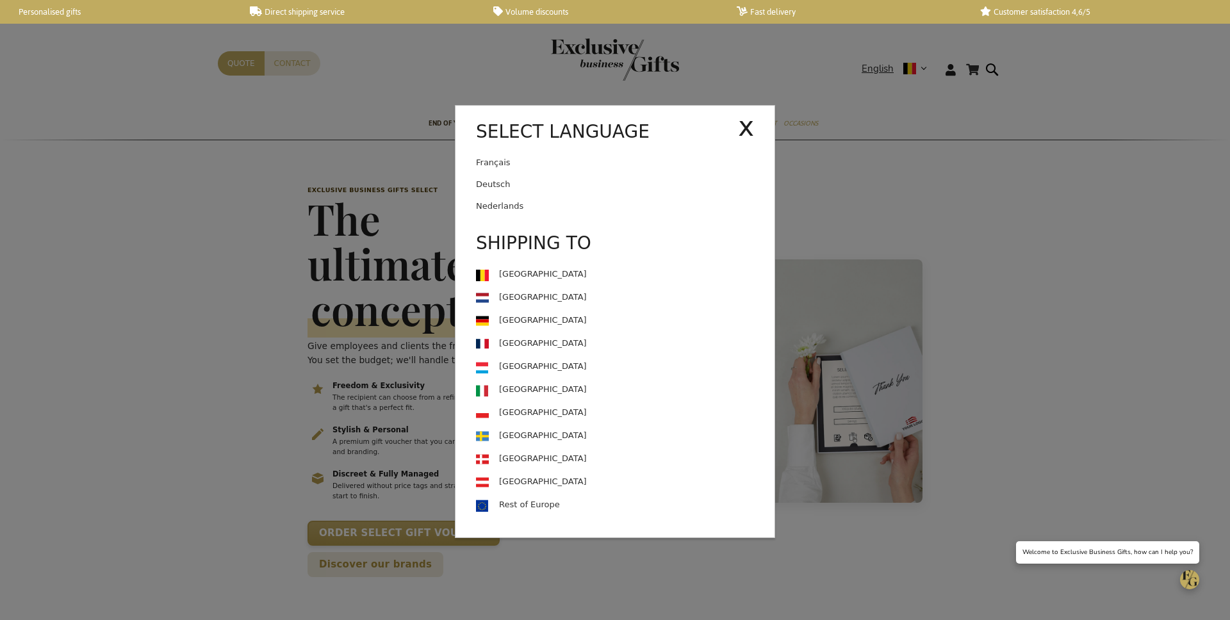
click at [482, 207] on link "Nederlands" at bounding box center [625, 206] width 298 height 22
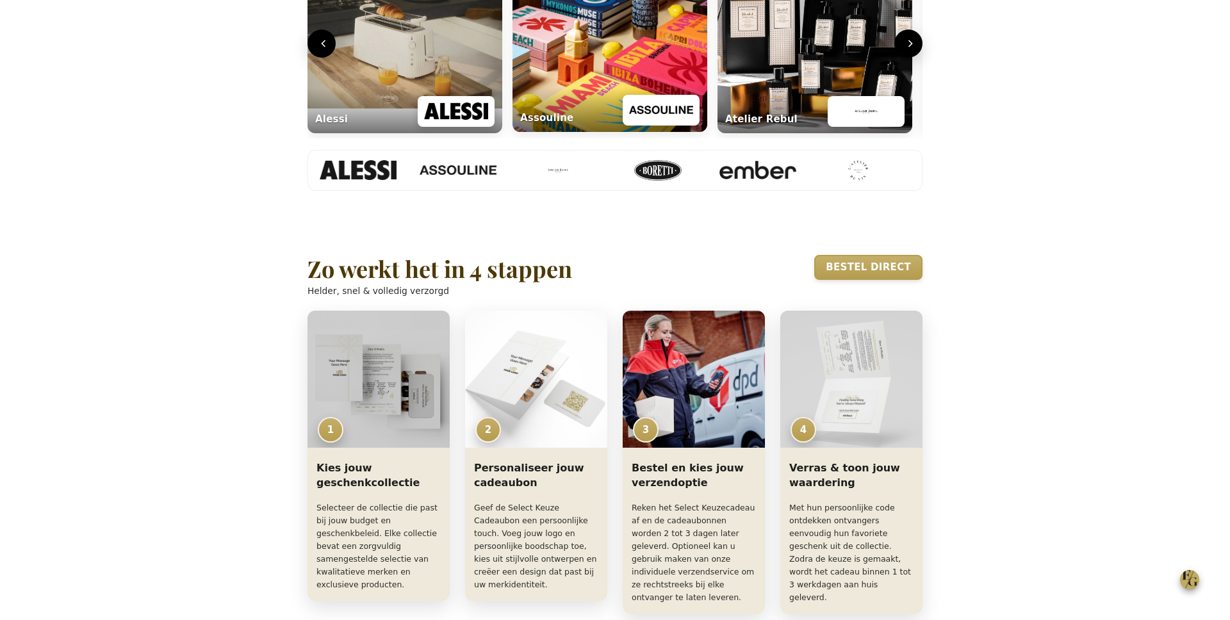
scroll to position [658, 0]
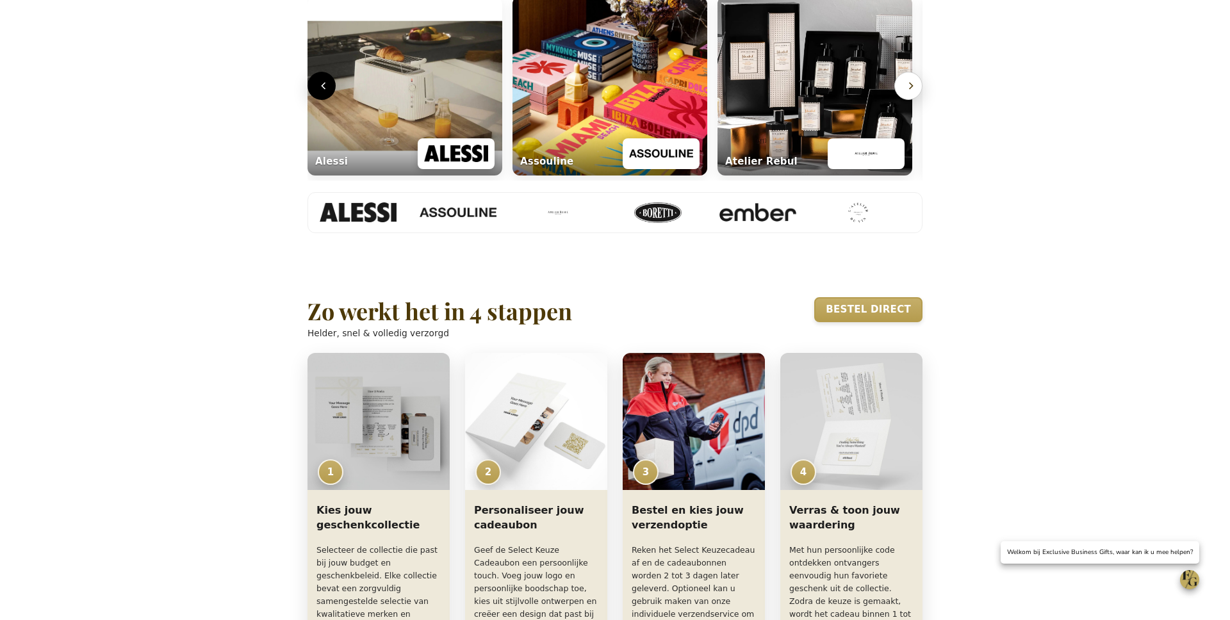
click at [913, 92] on icon "Volgende" at bounding box center [910, 85] width 13 height 13
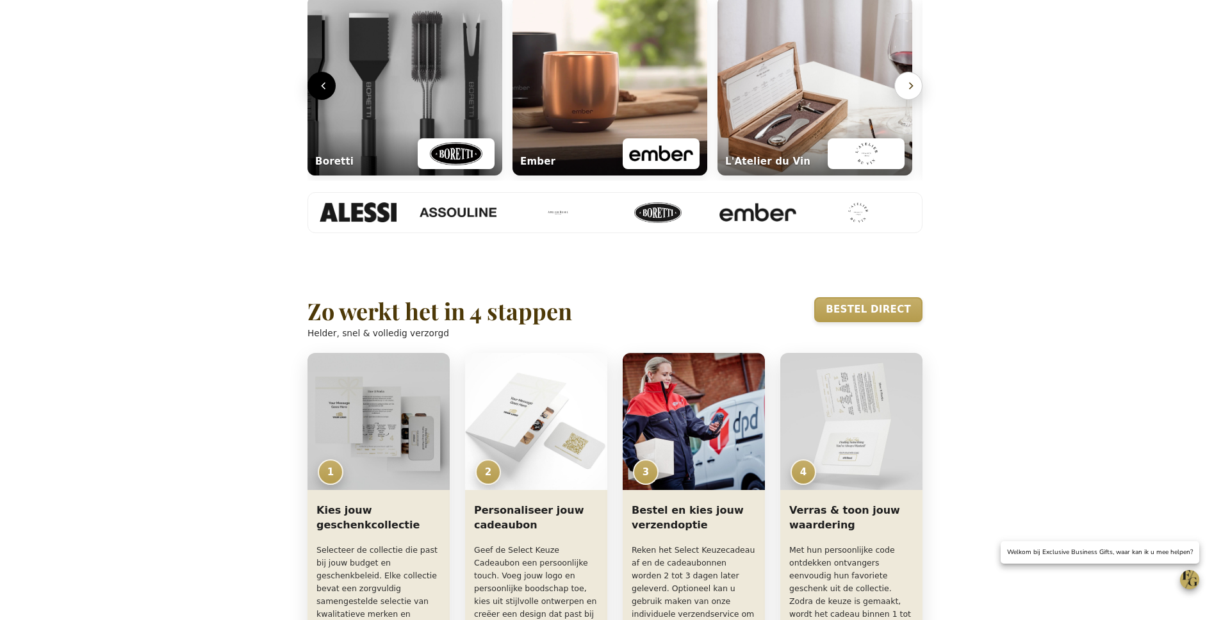
click at [913, 92] on icon "Volgende" at bounding box center [910, 85] width 13 height 13
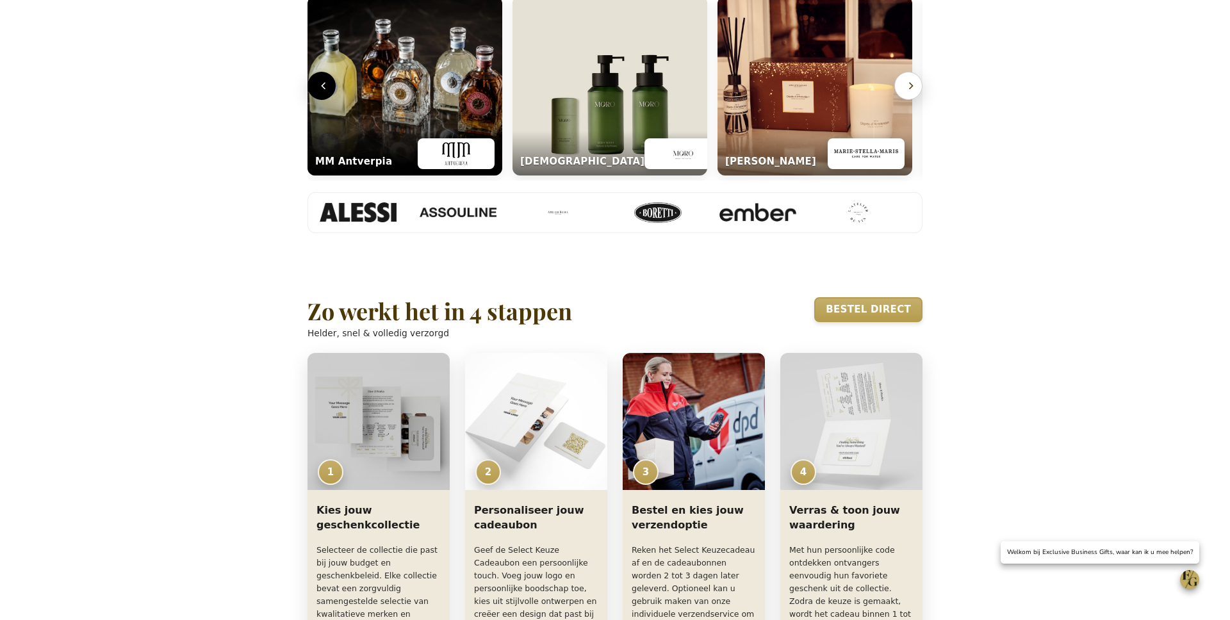
click at [913, 92] on icon "Volgende" at bounding box center [910, 85] width 13 height 13
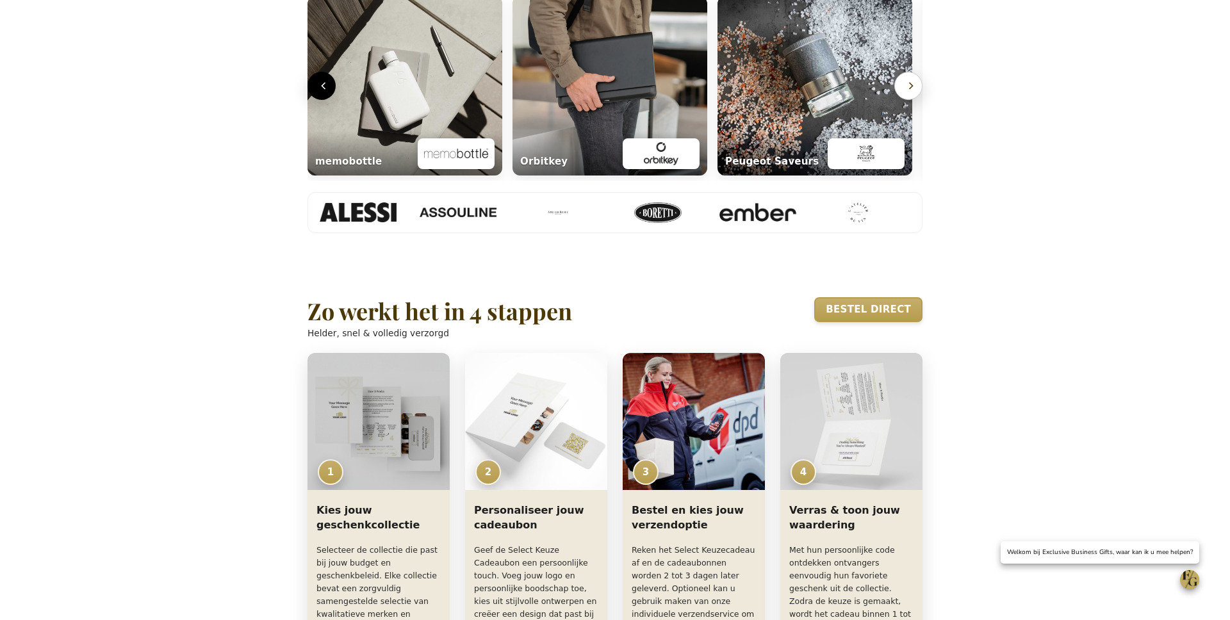
click at [913, 92] on icon "Volgende" at bounding box center [910, 85] width 13 height 13
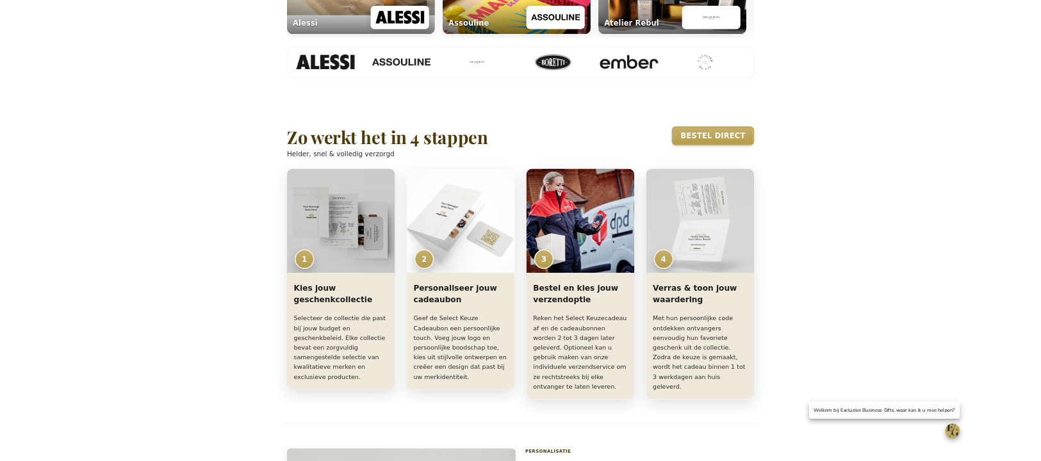
scroll to position [0, 5]
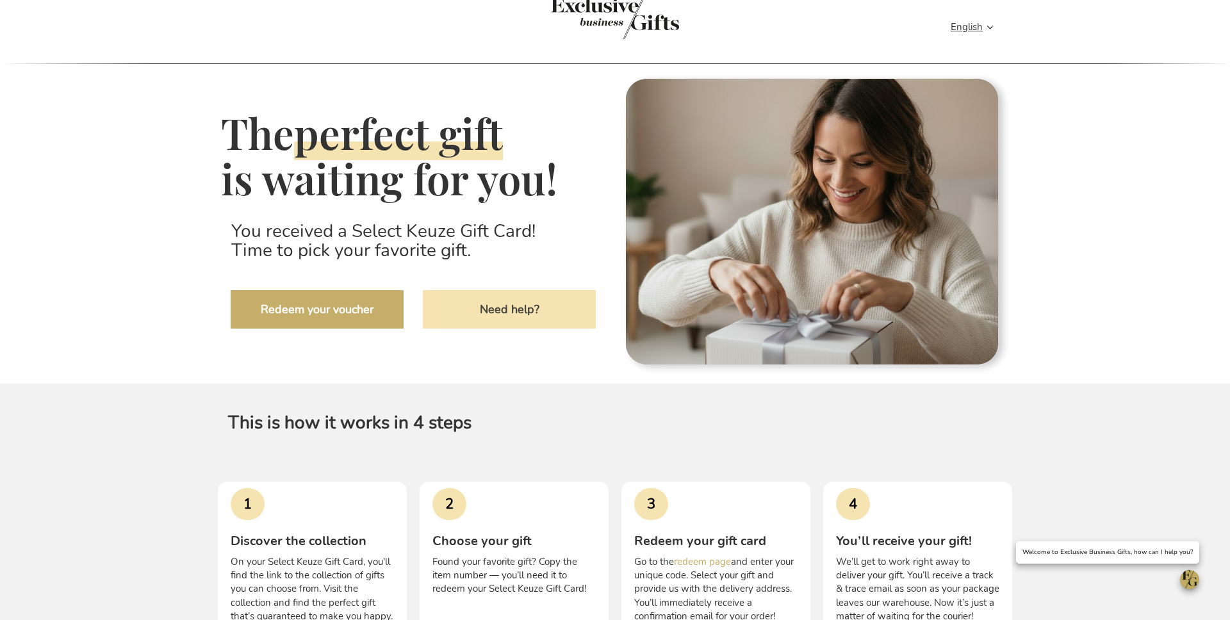
scroll to position [43, 0]
drag, startPoint x: 231, startPoint y: 186, endPoint x: 482, endPoint y: 313, distance: 281.0
click at [482, 313] on div "The perfect gift is waiting for you! You received a Select Keuze Gift Card! Tim…" at bounding box center [413, 222] width 384 height 300
click at [480, 270] on h2 "You received a Select Keuze Gift Card! Time to pick your favorite gift." at bounding box center [413, 240] width 384 height 60
drag, startPoint x: 479, startPoint y: 310, endPoint x: 222, endPoint y: 286, distance: 257.9
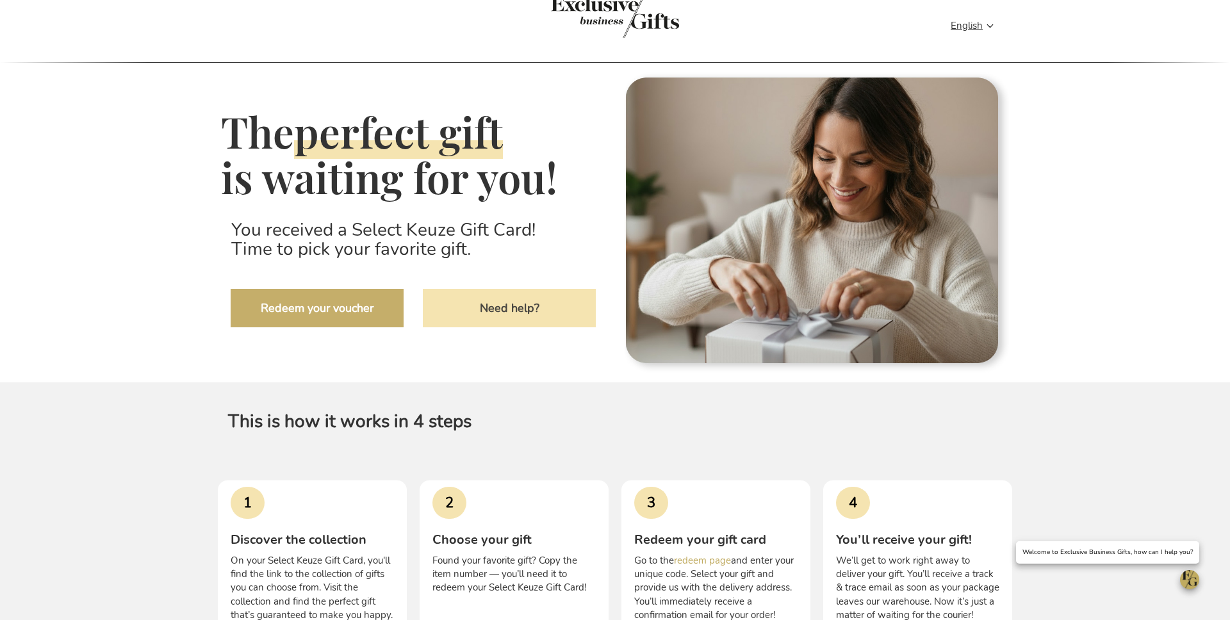
click at [222, 270] on h2 "You received a Select Keuze Gift Card! Time to pick your favorite gift." at bounding box center [413, 240] width 384 height 60
copy h2 "You received a Select Keuze Gift Card! Time to pick your favorite gift."
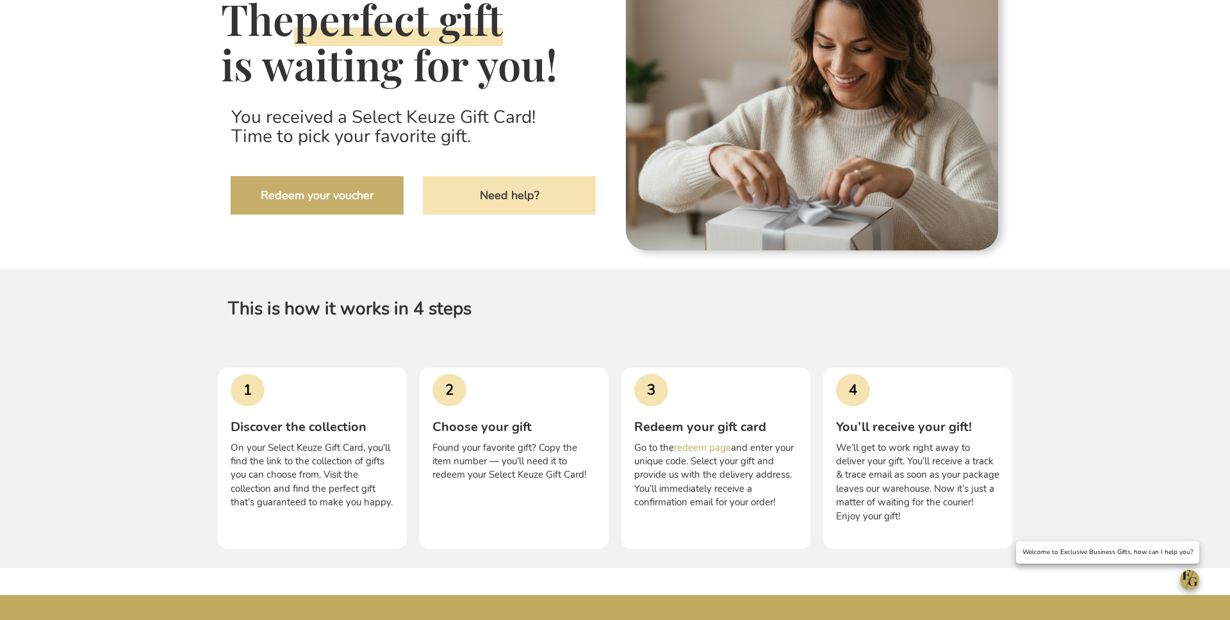
scroll to position [393, 0]
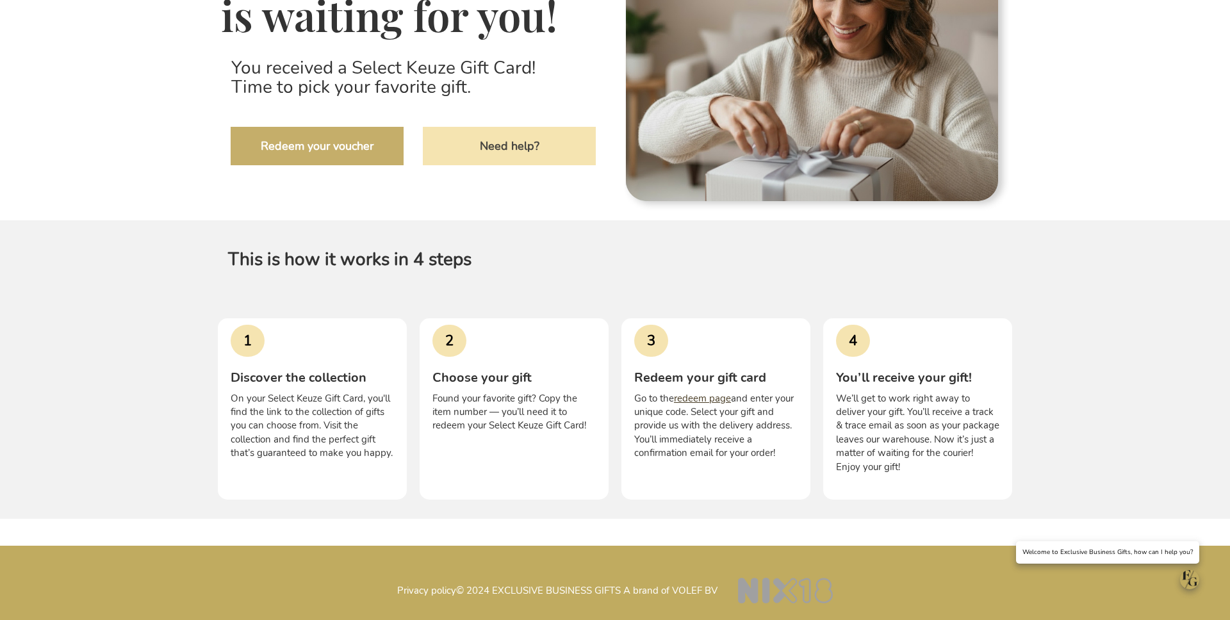
click at [702, 392] on link "redeem page" at bounding box center [702, 398] width 57 height 13
click at [508, 151] on link "Need help?" at bounding box center [509, 146] width 173 height 38
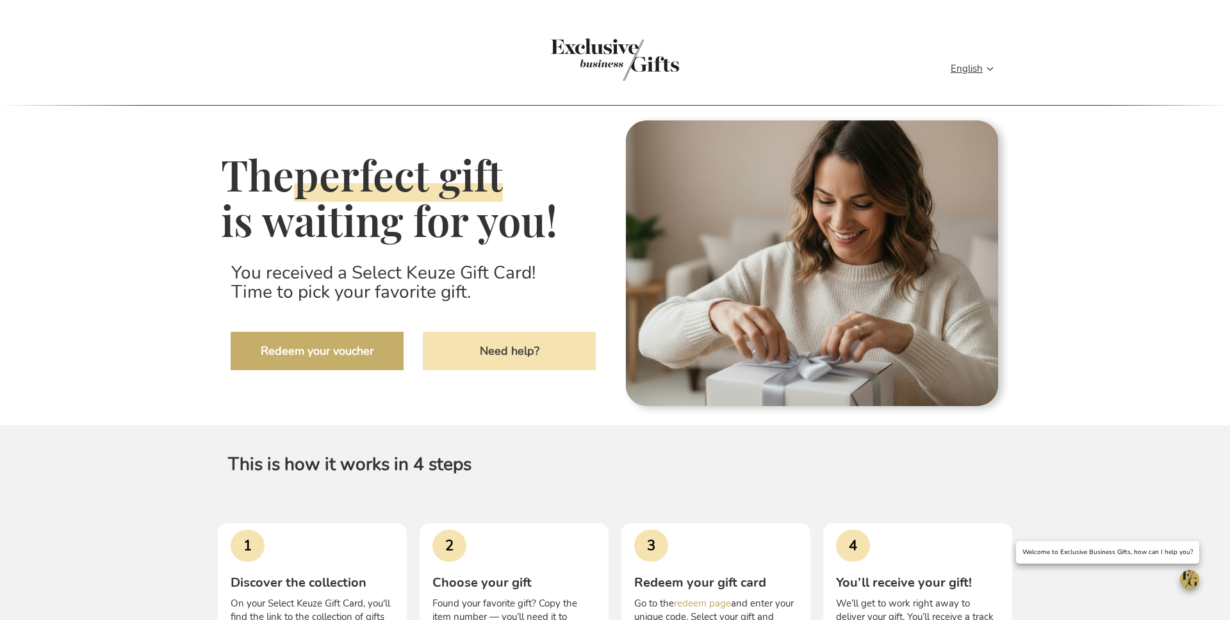
click at [305, 370] on link "Redeem your voucher" at bounding box center [317, 351] width 173 height 38
